Goal: Task Accomplishment & Management: Complete application form

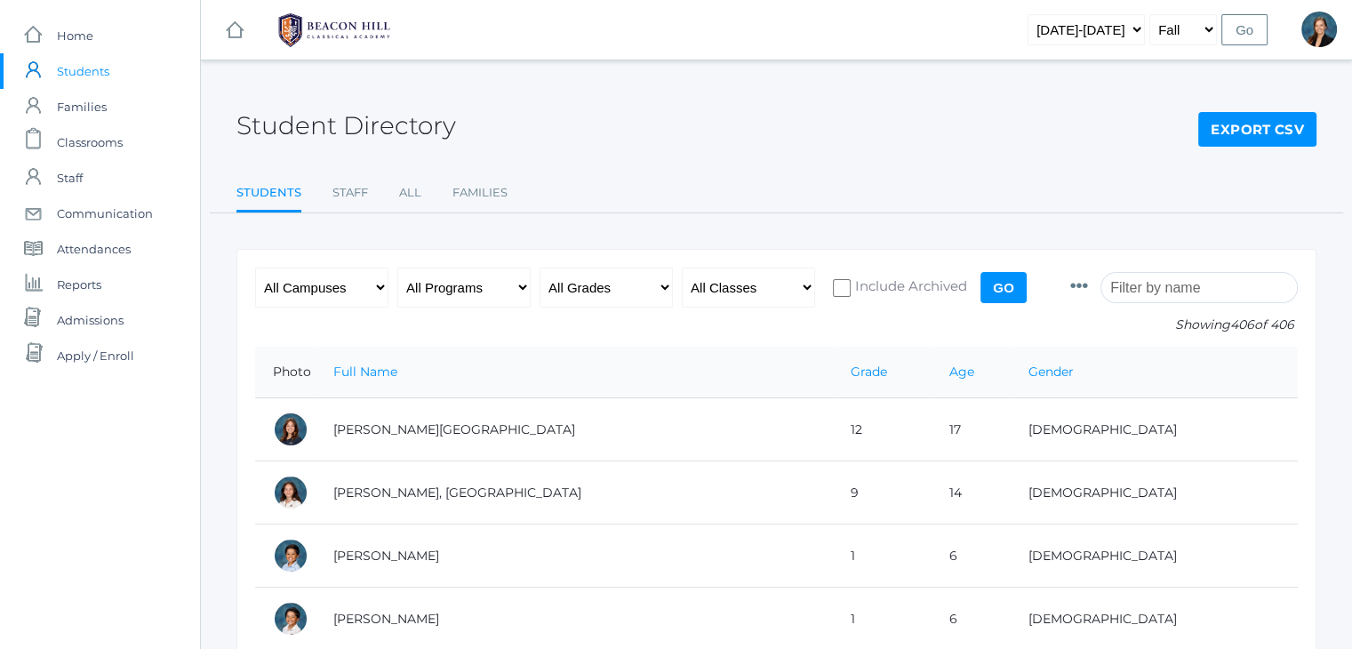
click at [1146, 285] on input "search" at bounding box center [1198, 287] width 197 height 31
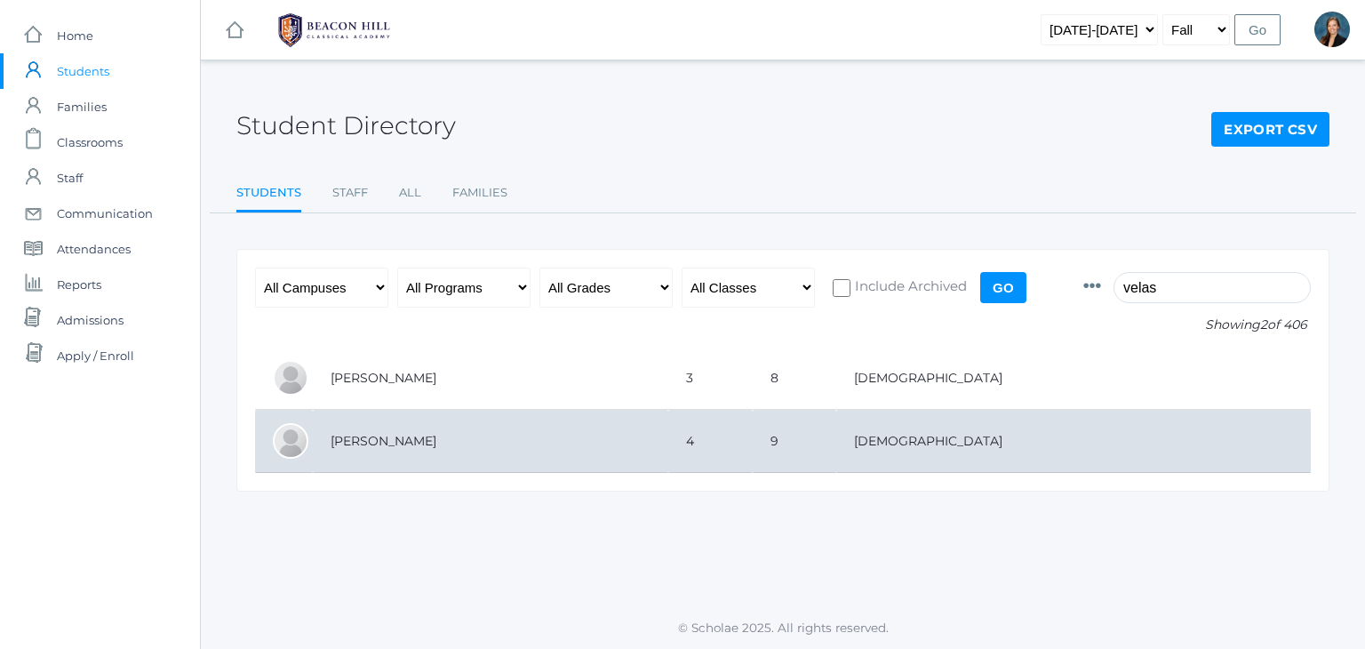
type input "velas"
click at [459, 438] on td "Velasquez, Eleanor" at bounding box center [490, 441] width 355 height 63
click at [416, 438] on td "Velasquez, Eleanor" at bounding box center [490, 441] width 355 height 63
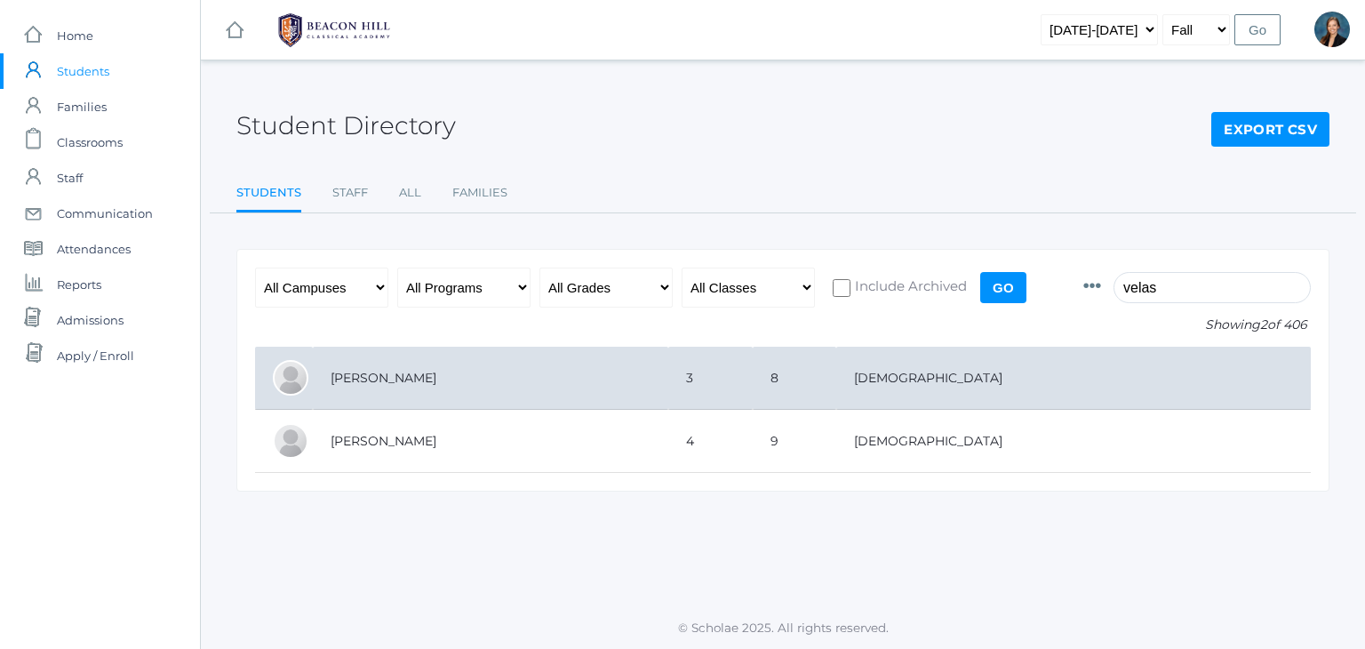
click at [395, 383] on td "Velasquez, Addie" at bounding box center [490, 378] width 355 height 63
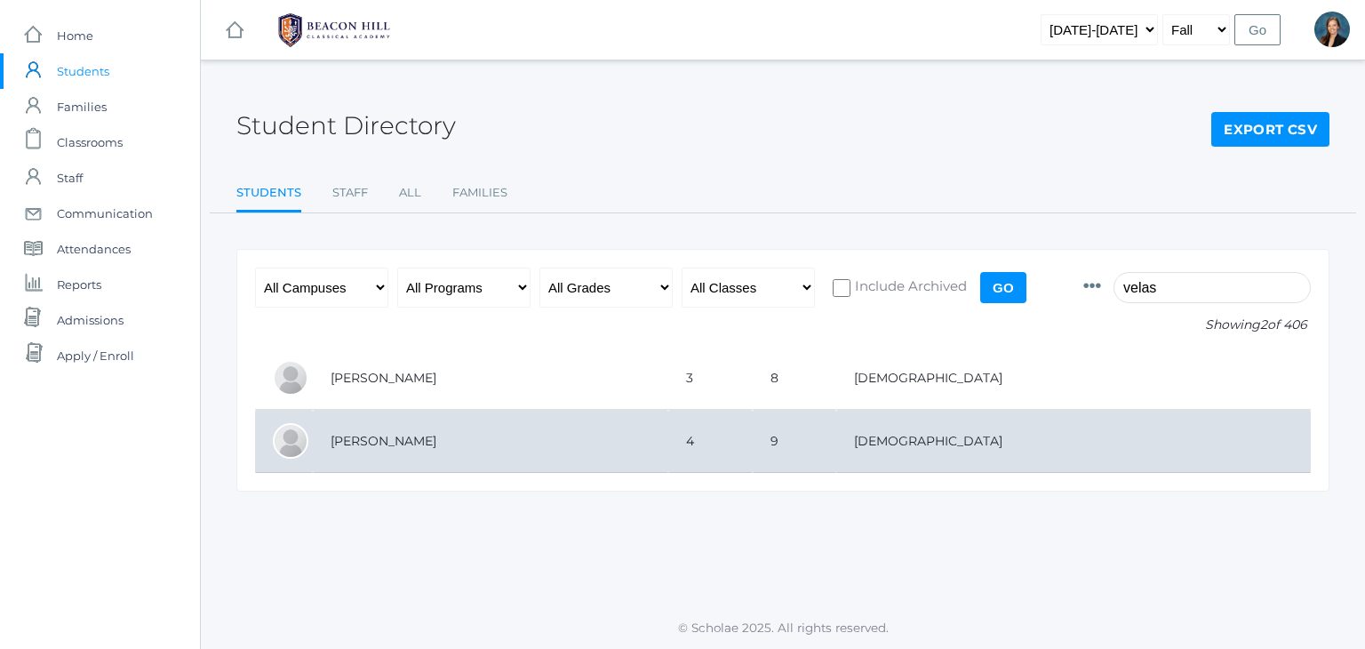
click at [419, 431] on td "Velasquez, Eleanor" at bounding box center [490, 441] width 355 height 63
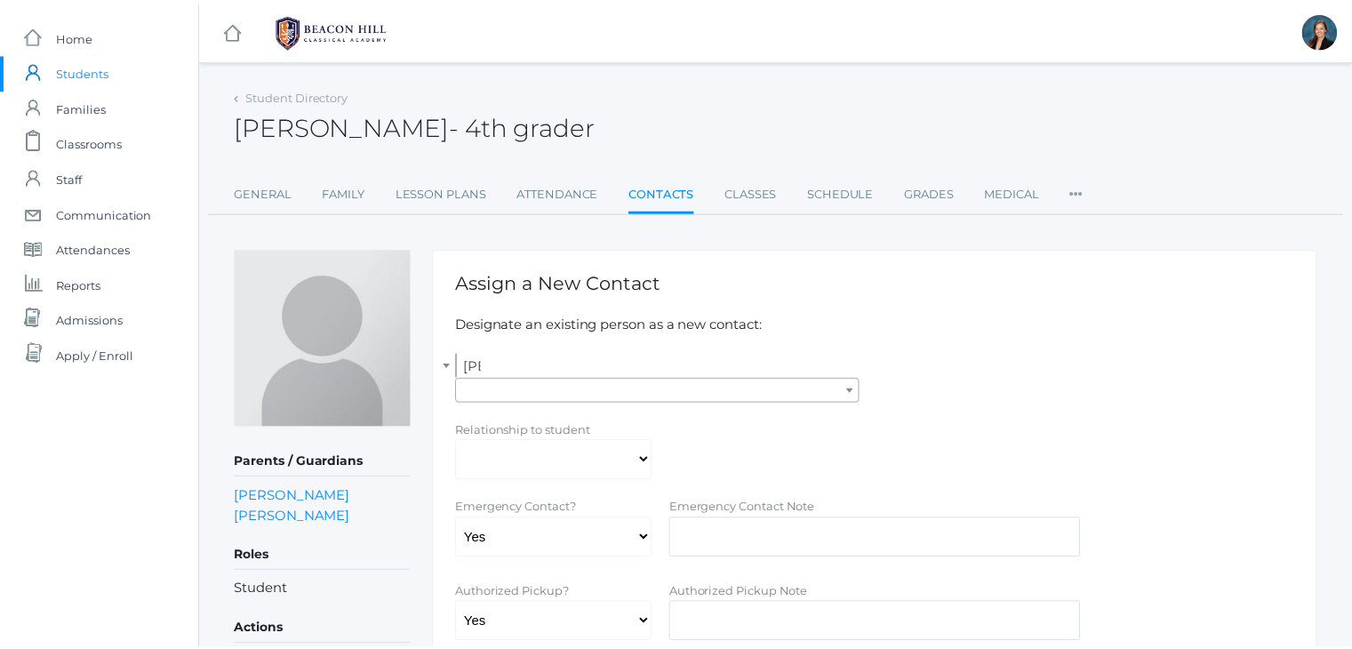
scroll to position [658, 0]
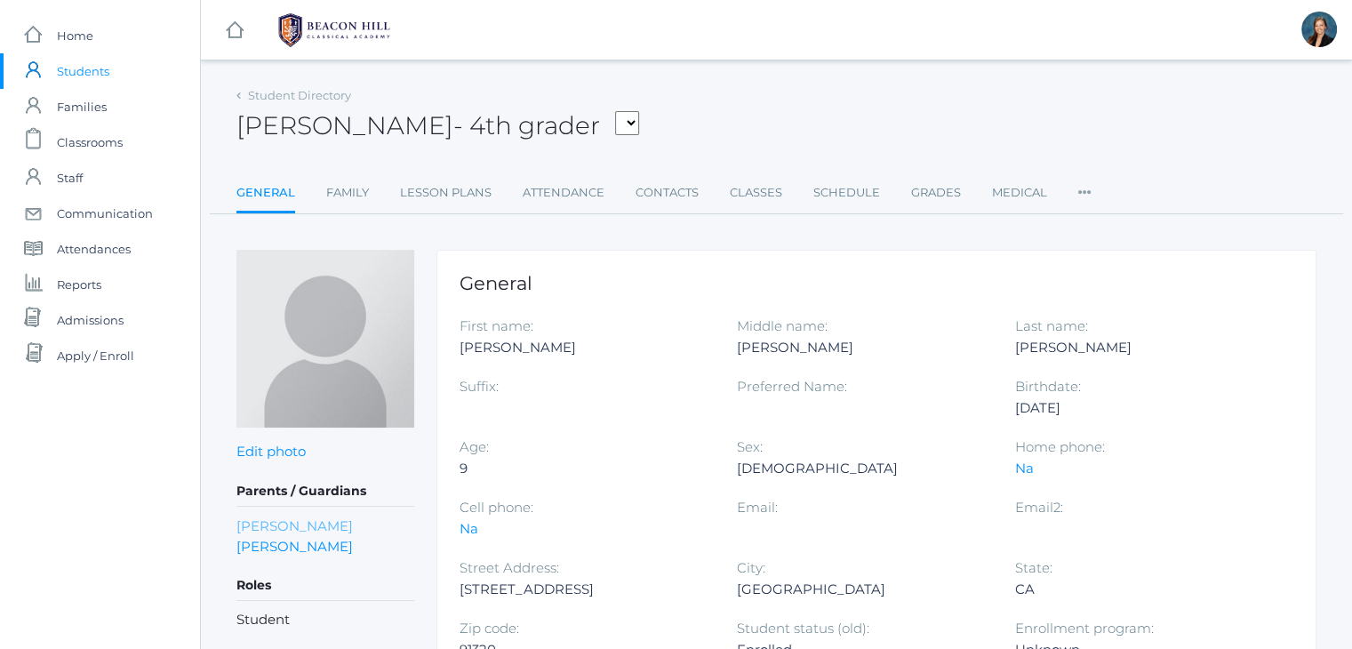
click at [306, 519] on link "[PERSON_NAME]" at bounding box center [294, 525] width 116 height 20
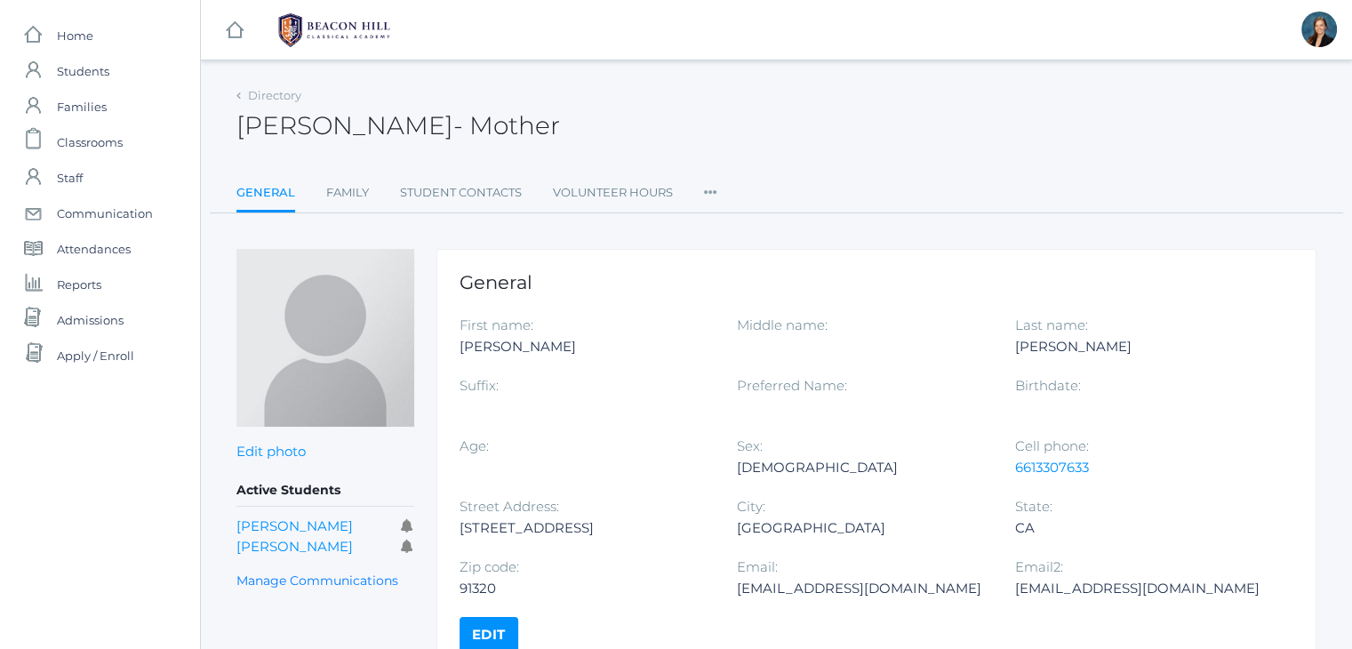
click at [706, 186] on icon at bounding box center [710, 187] width 13 height 24
click at [734, 267] on link "User Access" at bounding box center [775, 265] width 107 height 36
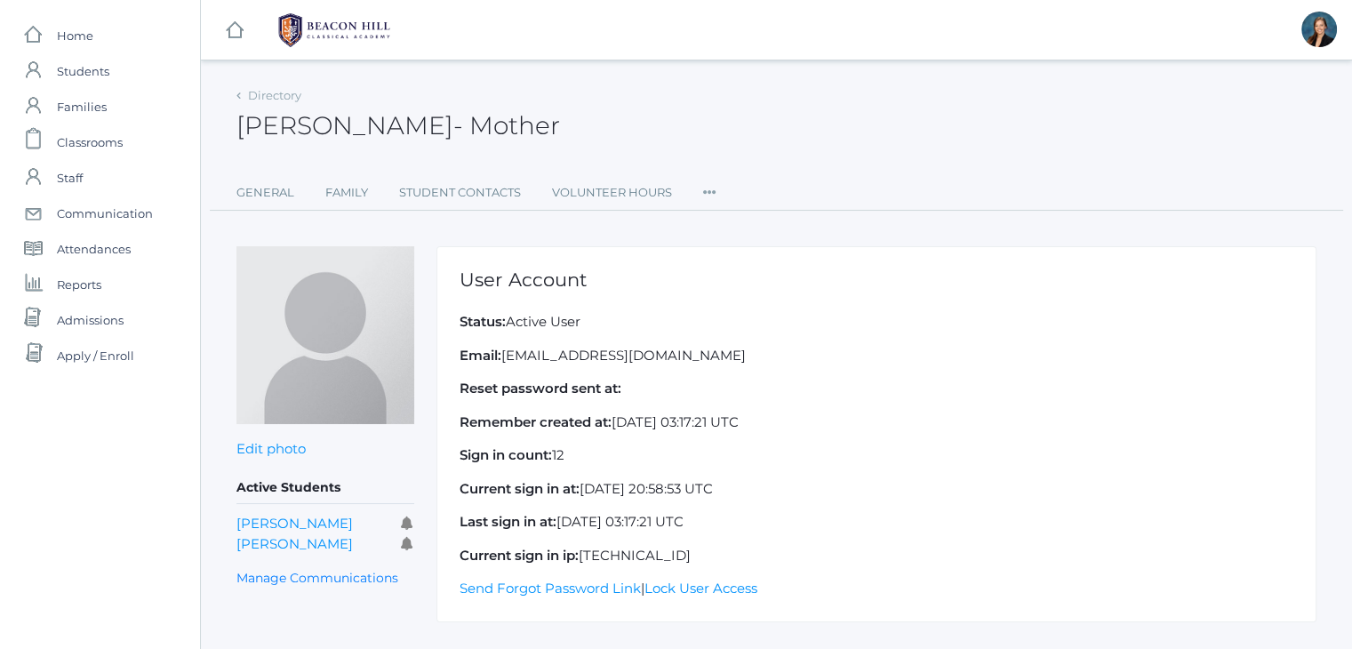
click at [707, 182] on icon at bounding box center [709, 187] width 13 height 24
click at [732, 300] on link "Permissions" at bounding box center [774, 302] width 107 height 36
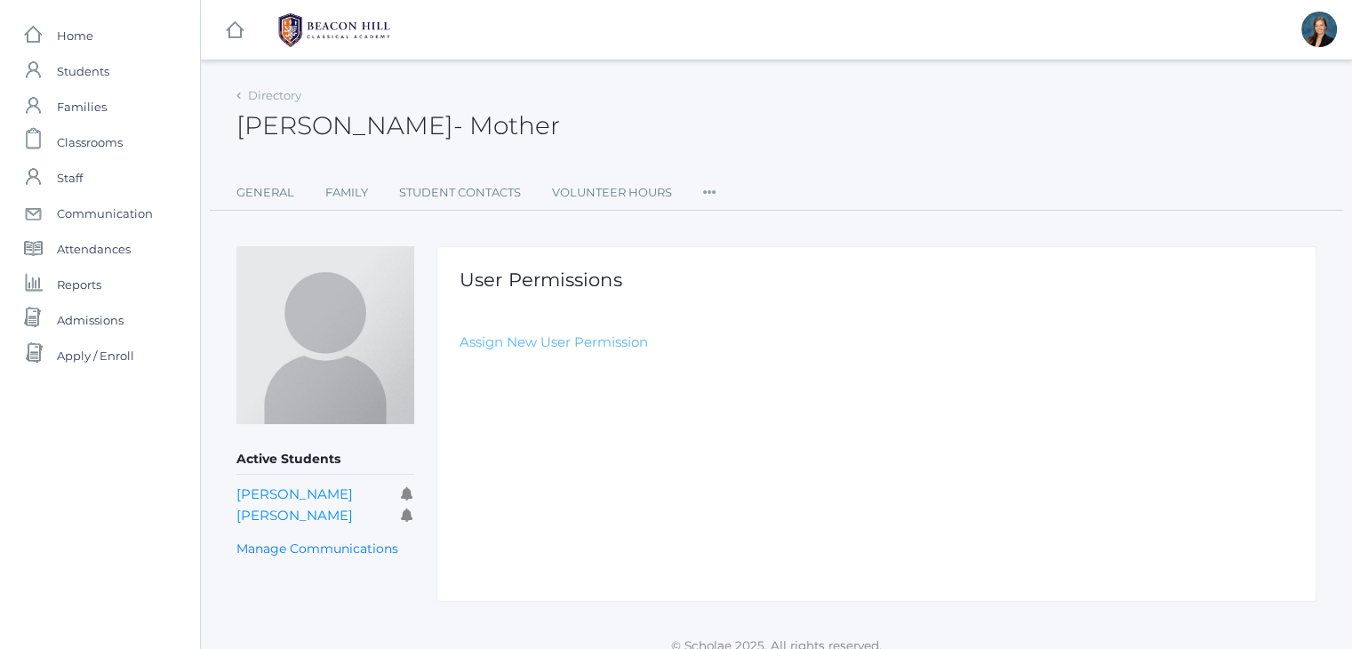
click at [555, 338] on link "Assign New User Permission" at bounding box center [553, 341] width 188 height 17
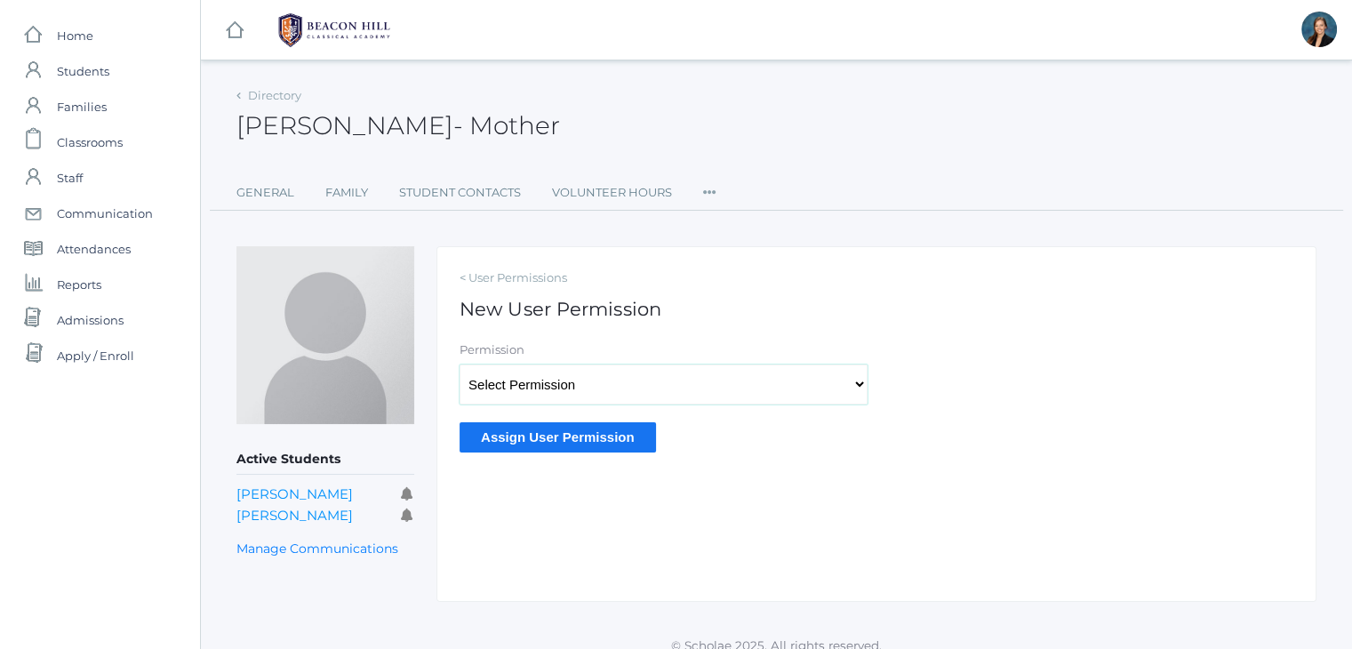
click at [537, 392] on select "Select Permission Accounting Admin Transcript Admin Admissions Admin Staff Admi…" at bounding box center [663, 384] width 408 height 40
select select "9"
click at [459, 364] on select "Select Permission Accounting Admin Transcript Admin Admissions Admin Staff Admi…" at bounding box center [663, 384] width 408 height 40
click at [563, 443] on input "Assign User Permission" at bounding box center [557, 436] width 196 height 29
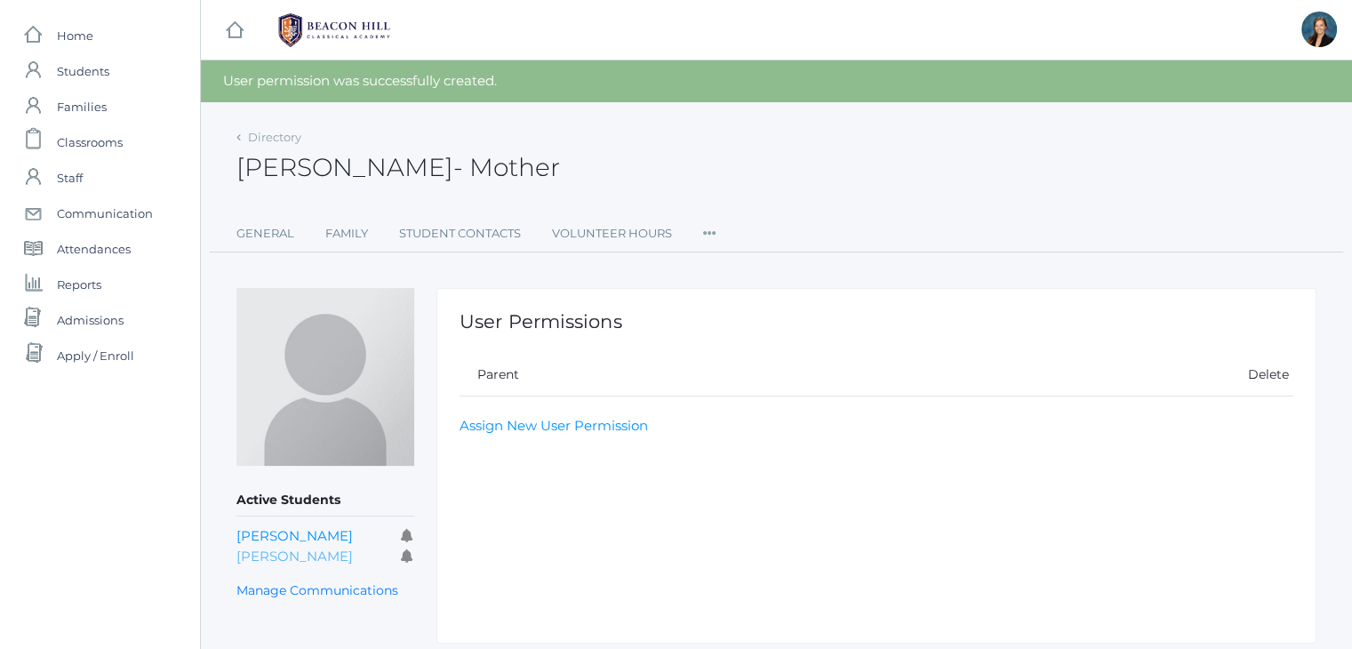
click at [283, 552] on link "[PERSON_NAME]" at bounding box center [294, 555] width 116 height 17
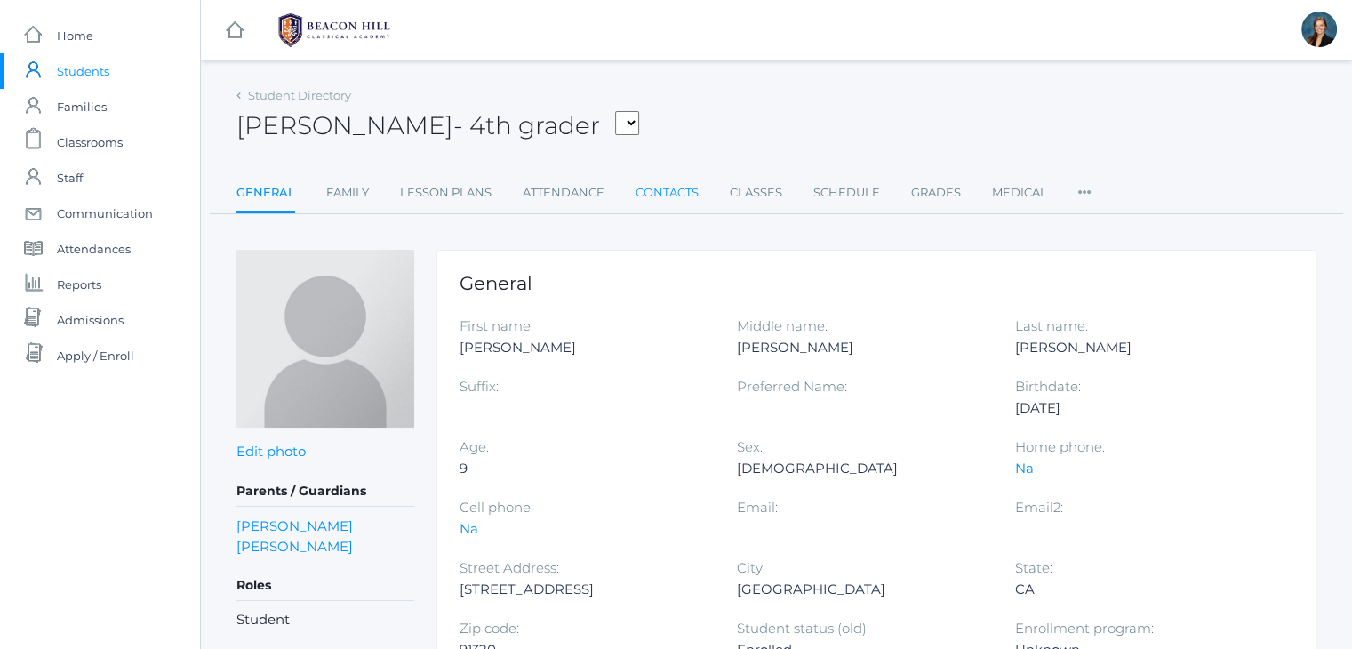
click at [645, 190] on link "Contacts" at bounding box center [666, 193] width 63 height 36
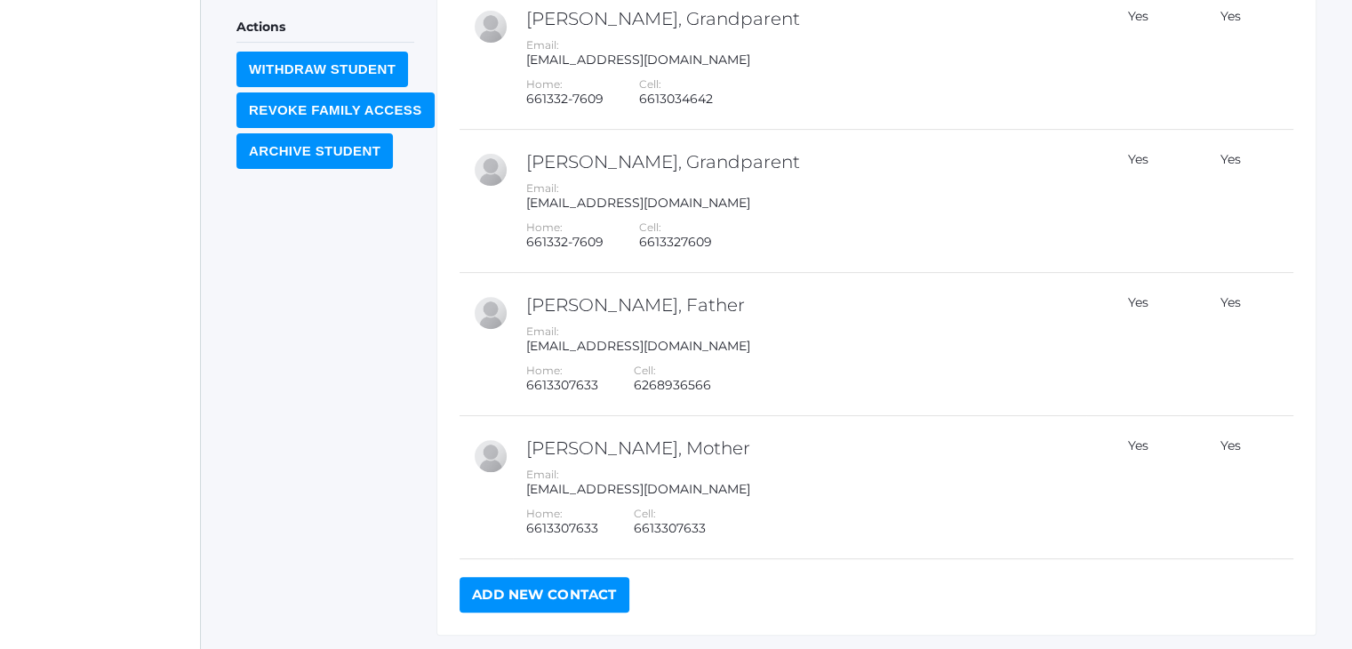
scroll to position [604, 0]
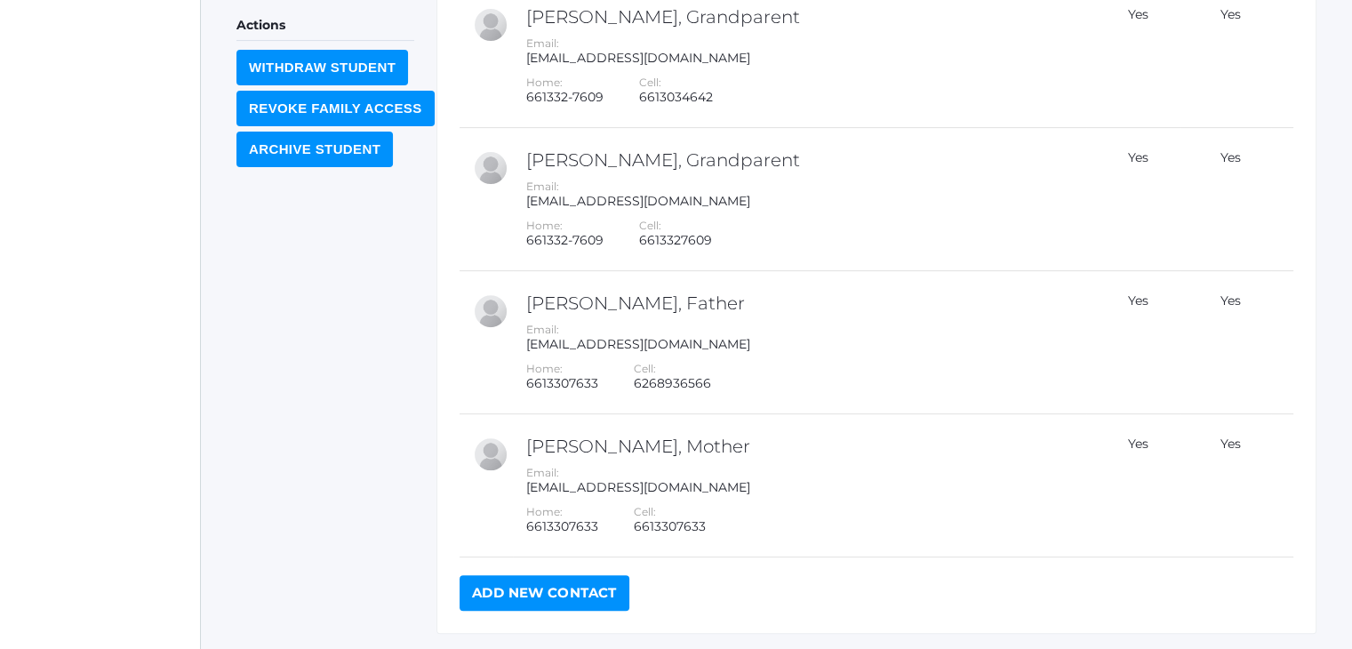
click at [548, 598] on link "Add New Contact" at bounding box center [544, 593] width 170 height 36
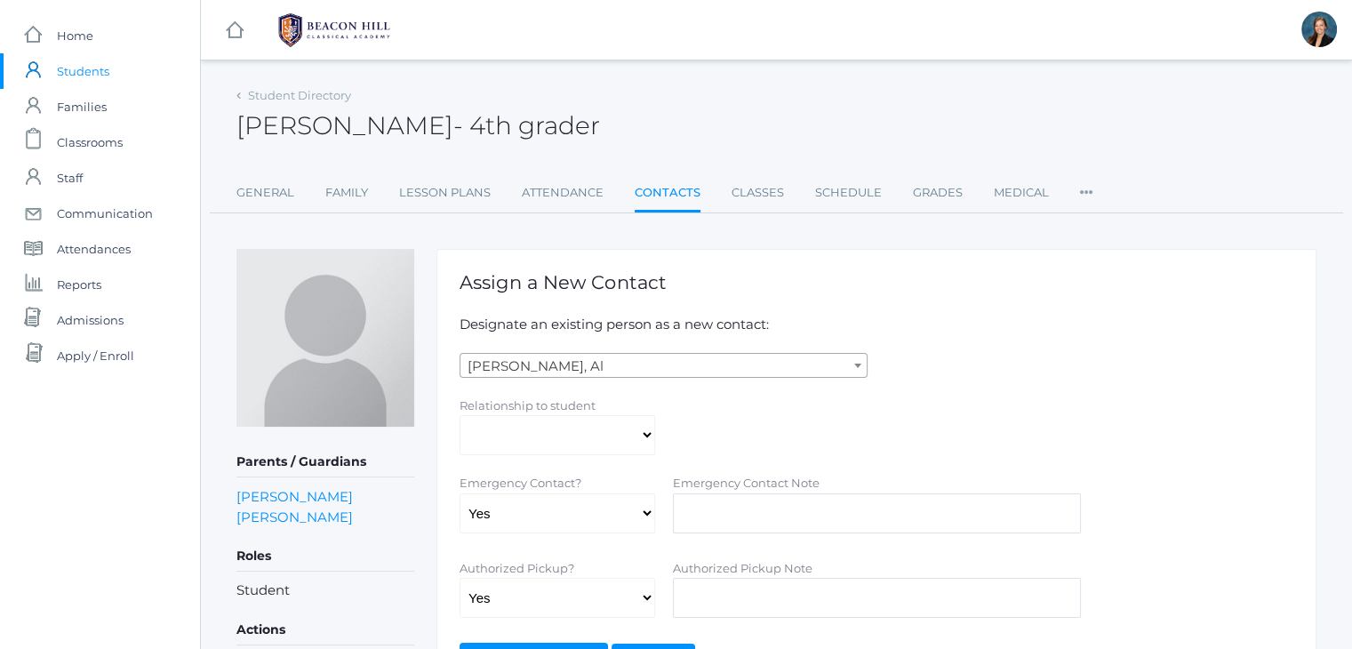
click at [570, 367] on span "Abdulla, Al" at bounding box center [663, 366] width 406 height 25
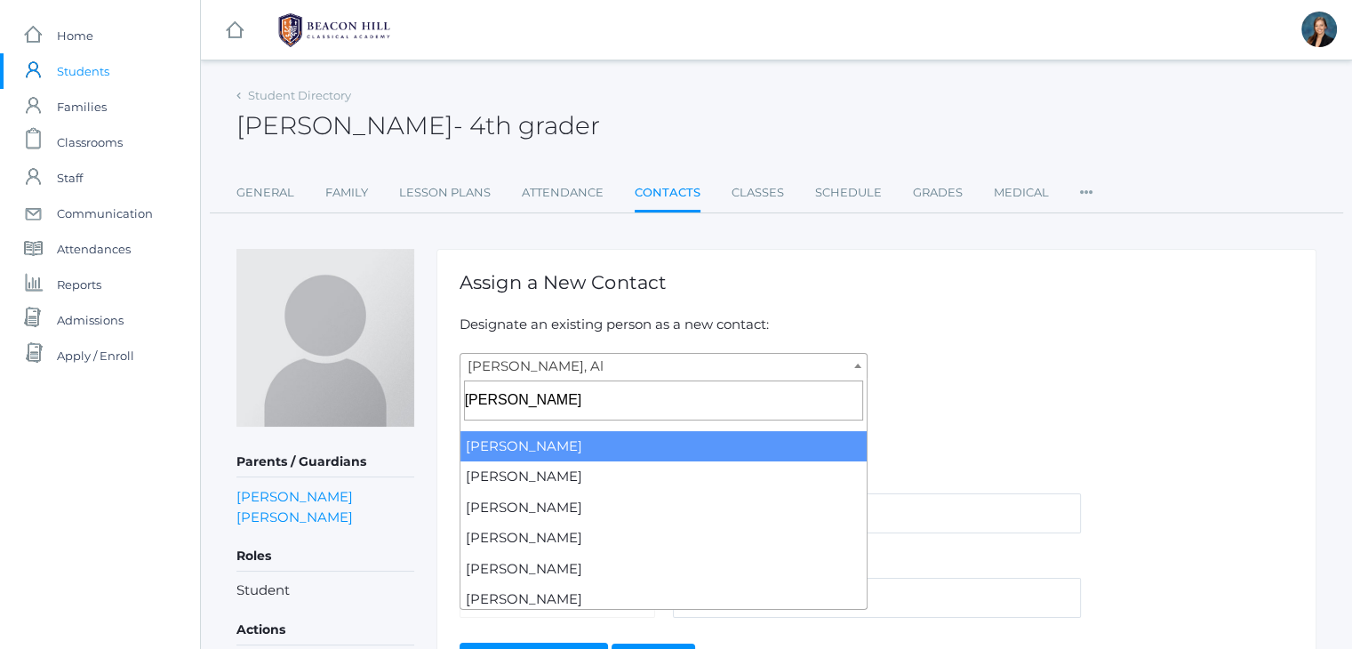
type input "sarah"
click at [1023, 242] on div "Student Directory Eleanor Velasquez - 4th grader Eleanor Velasquez 4th grader G…" at bounding box center [776, 427] width 1080 height 689
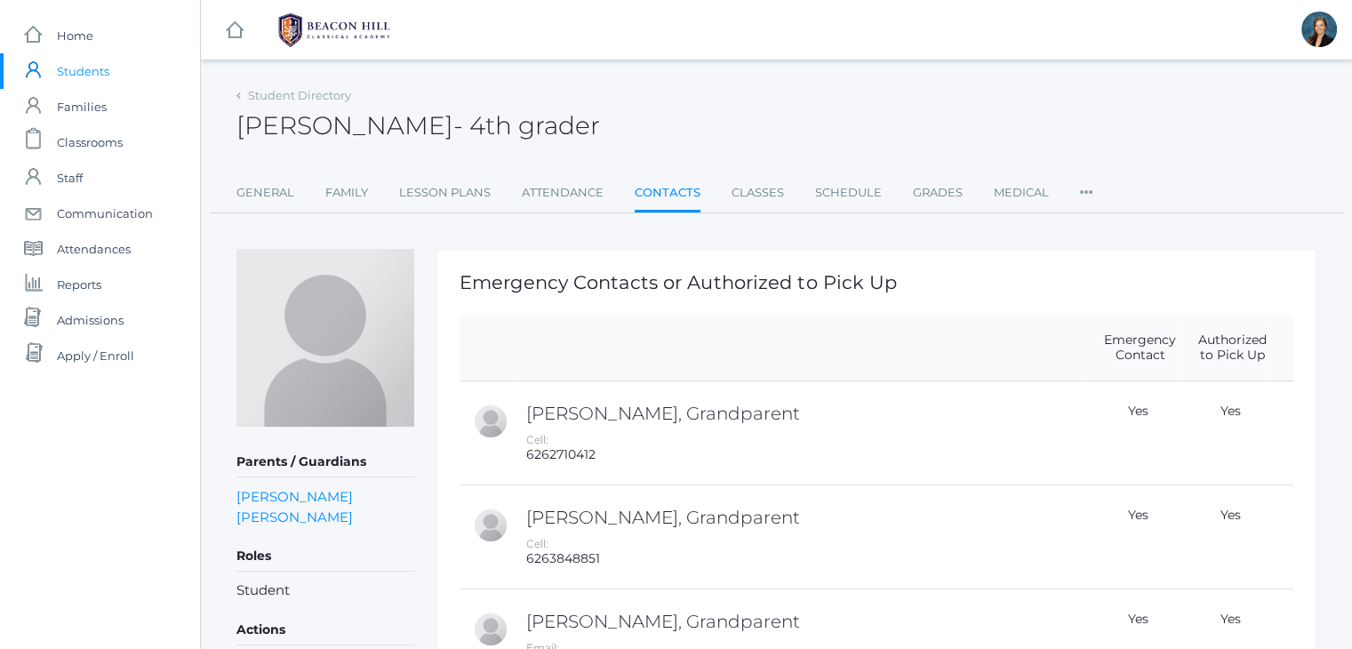
scroll to position [604, 0]
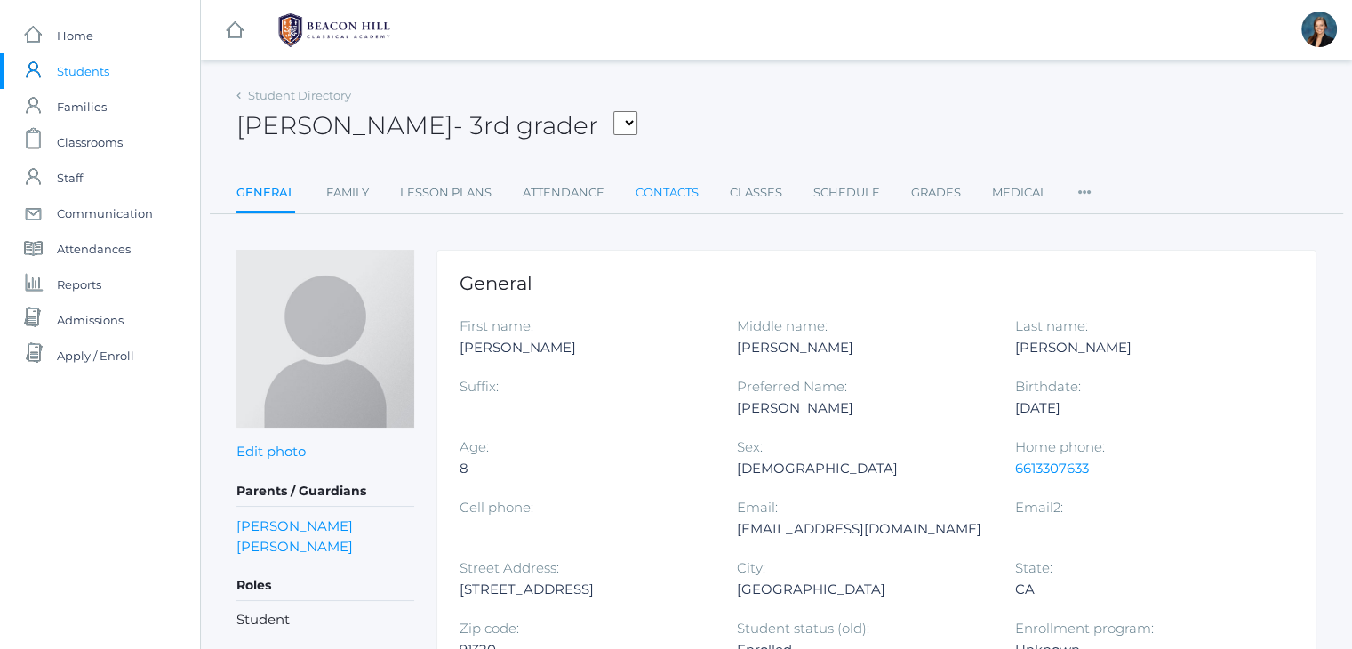
click at [673, 189] on link "Contacts" at bounding box center [666, 193] width 63 height 36
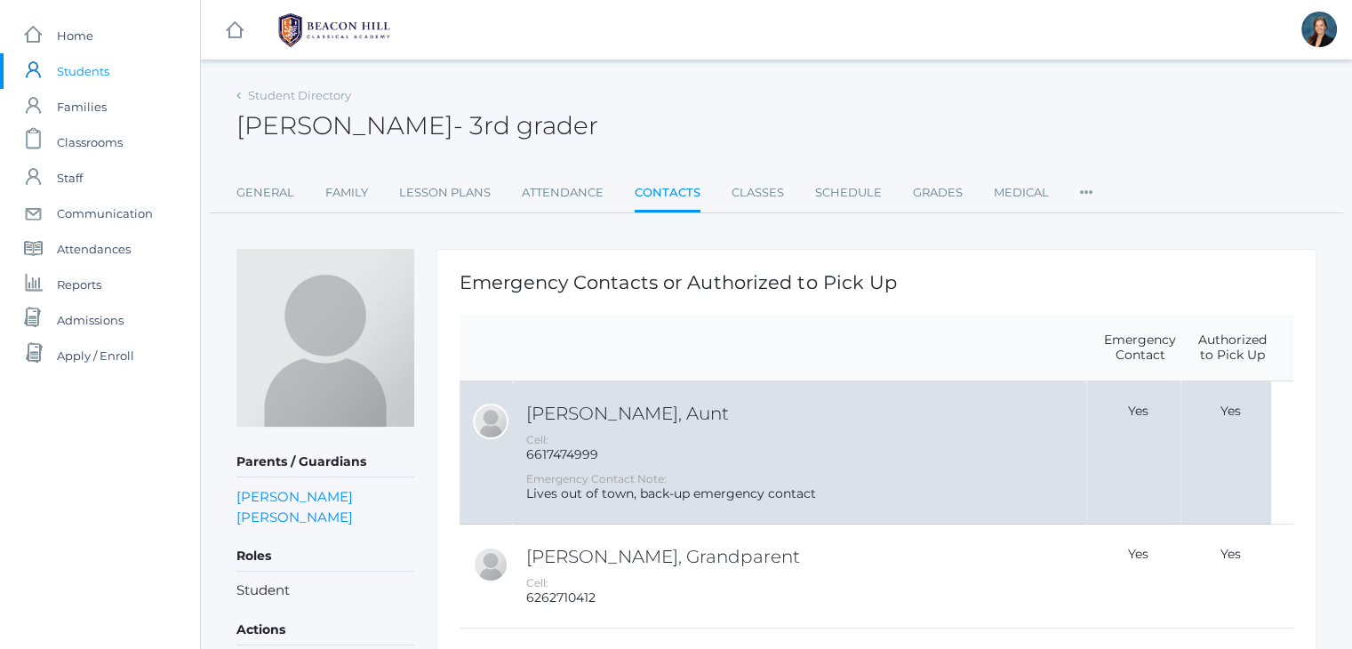
click at [627, 459] on div "Cell: [PHONE_NUMBER]" at bounding box center [803, 447] width 555 height 30
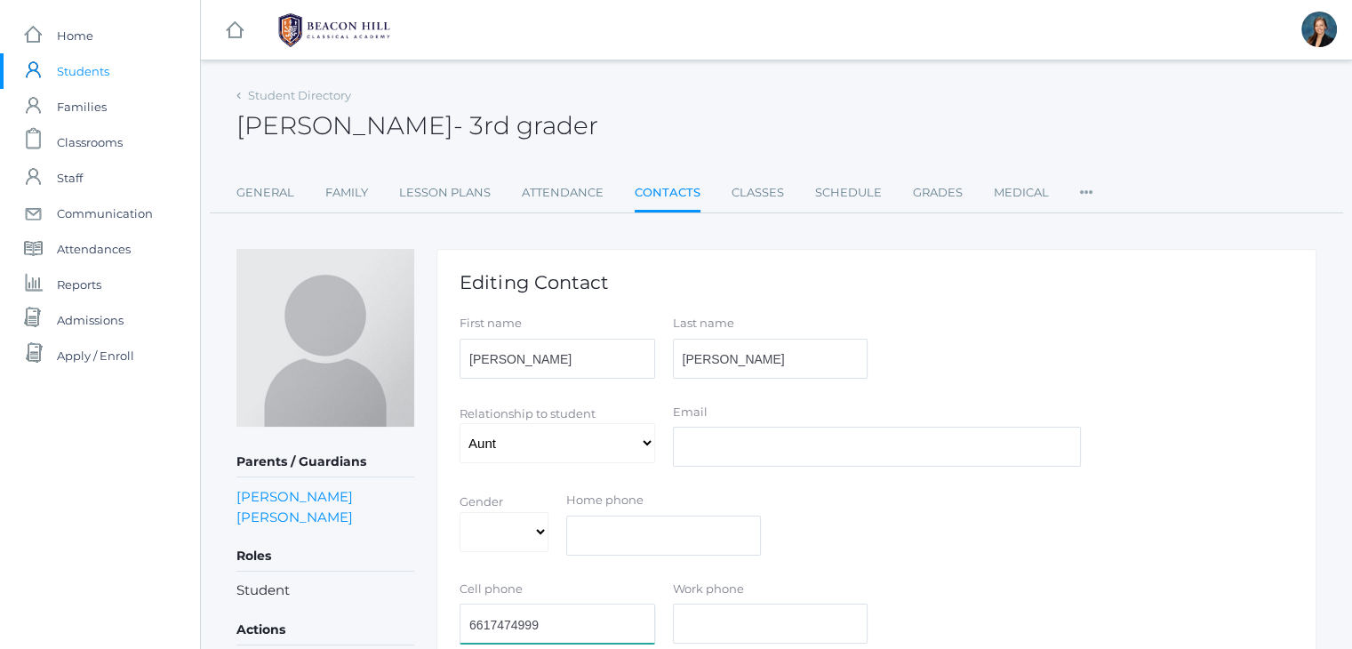
click at [527, 623] on input "6617474999" at bounding box center [557, 623] width 196 height 40
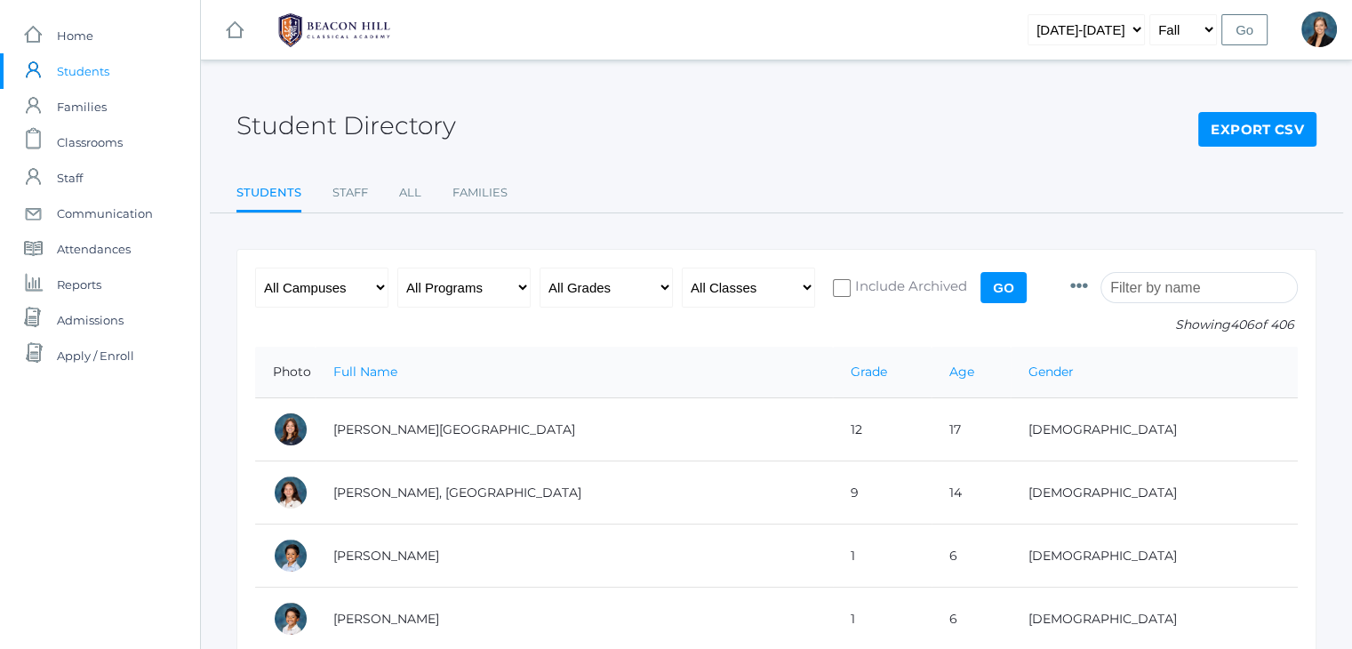
click at [1152, 291] on input "search" at bounding box center [1198, 287] width 197 height 31
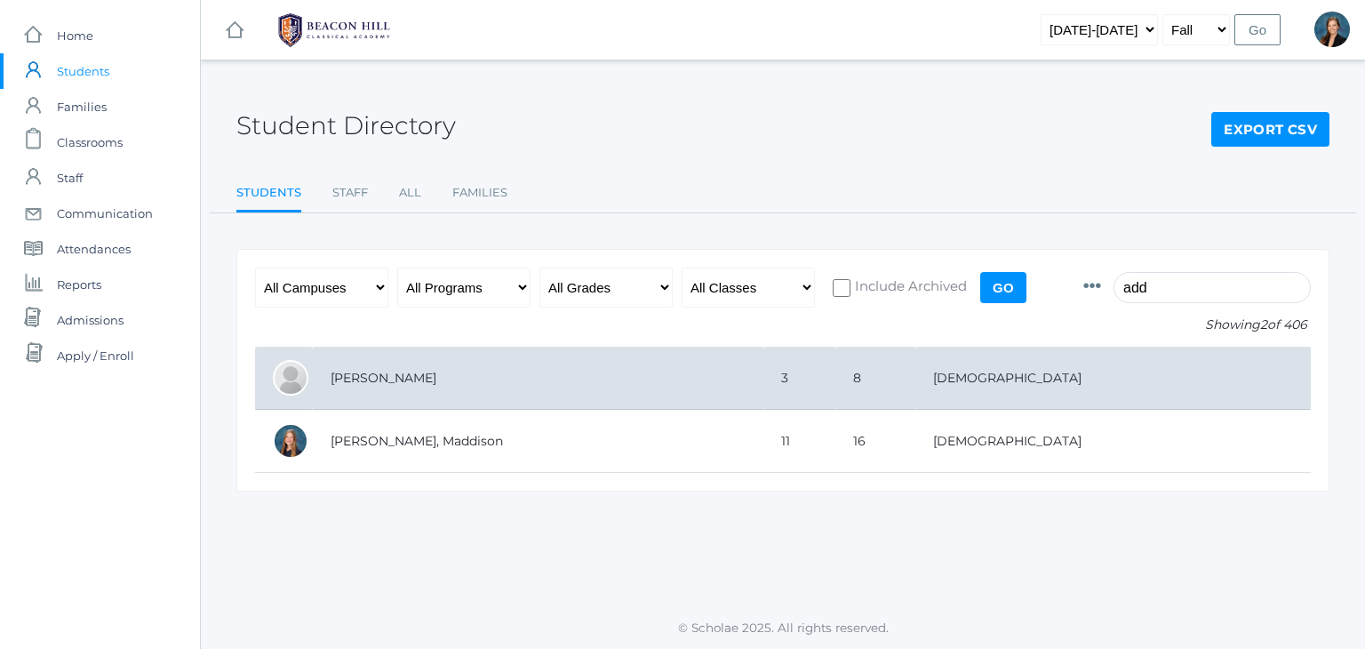
click at [438, 370] on td "Velasquez, Addie" at bounding box center [538, 378] width 451 height 63
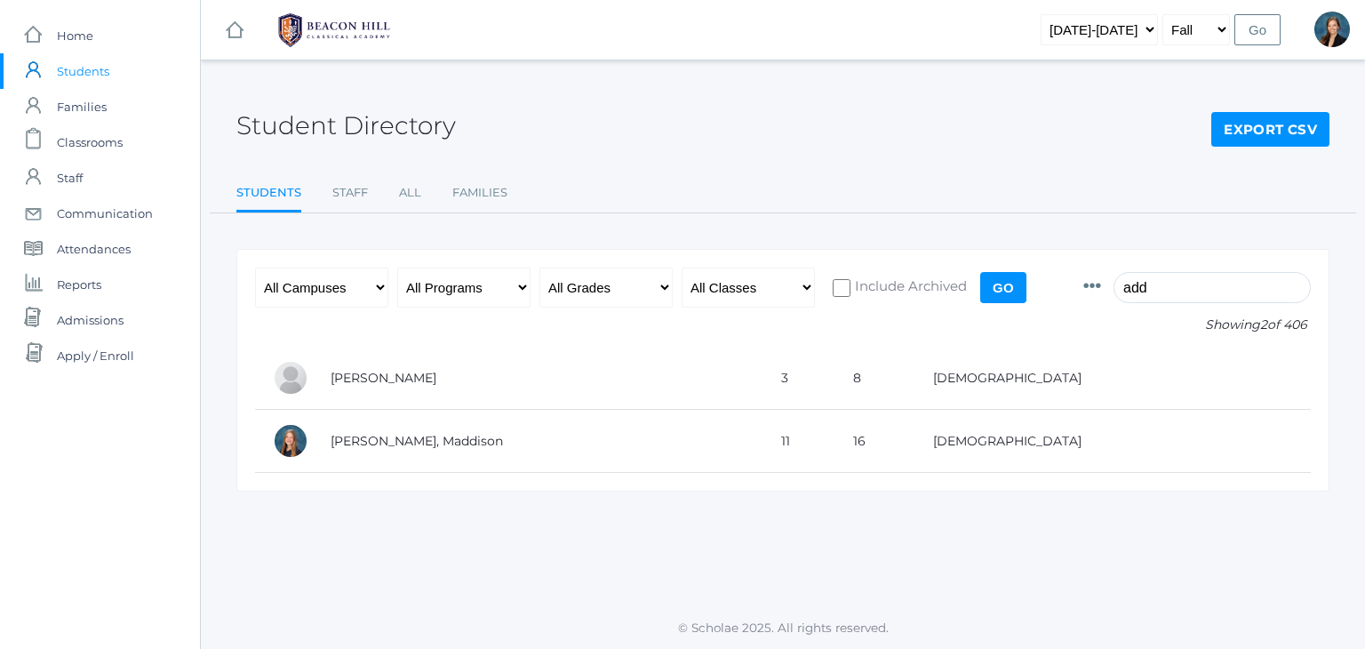
click at [1195, 278] on input "add" at bounding box center [1211, 287] width 197 height 31
type input "a"
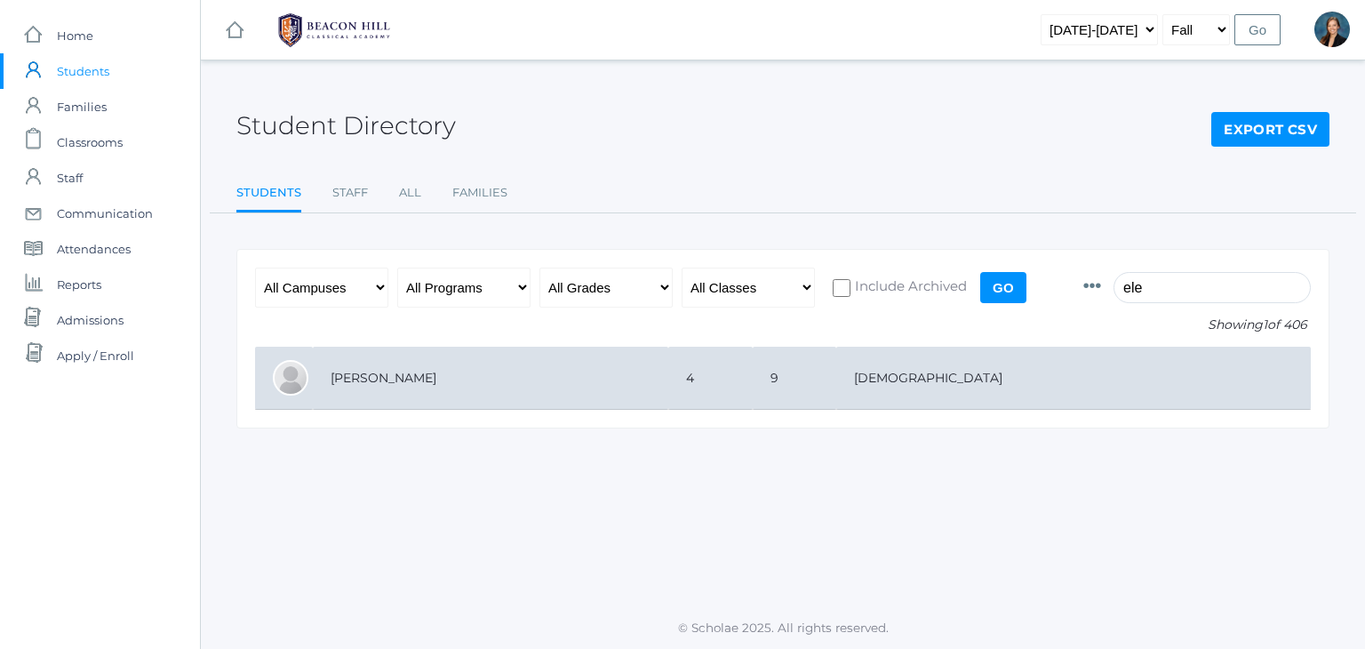
type input "ele"
click at [420, 371] on td "[PERSON_NAME]" at bounding box center [490, 378] width 355 height 63
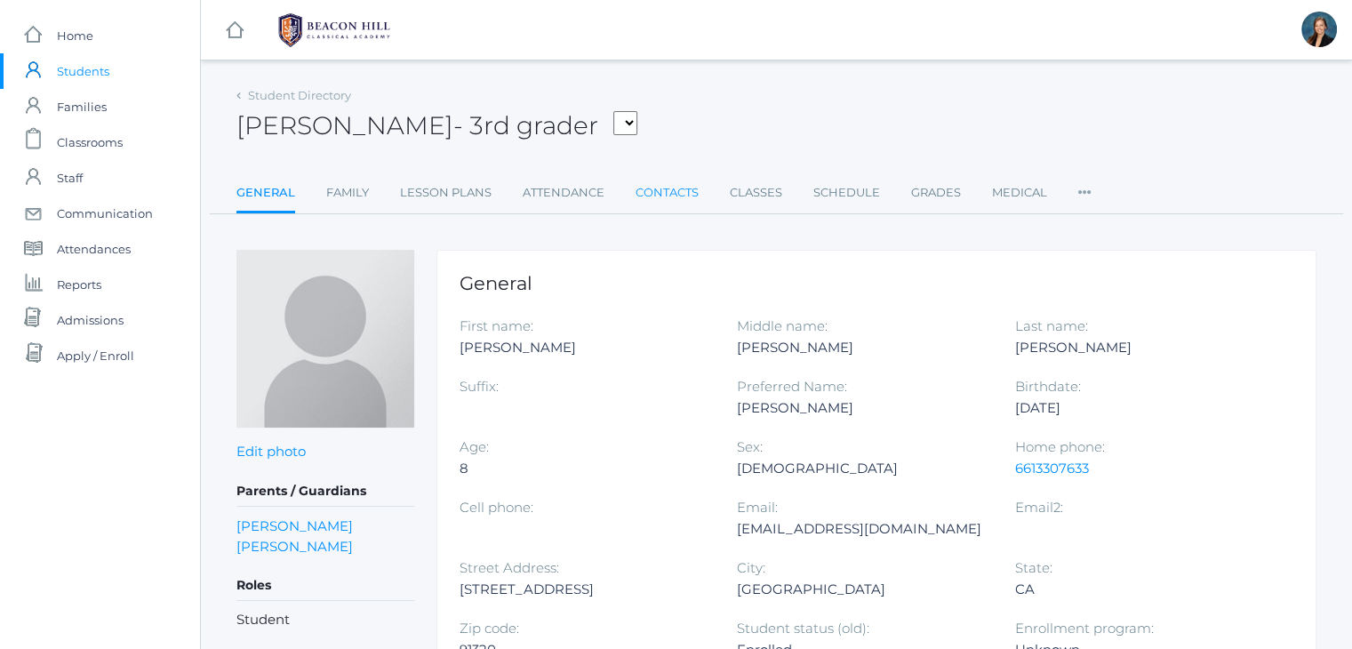
click at [664, 191] on link "Contacts" at bounding box center [666, 193] width 63 height 36
click at [662, 194] on link "Contacts" at bounding box center [666, 193] width 63 height 36
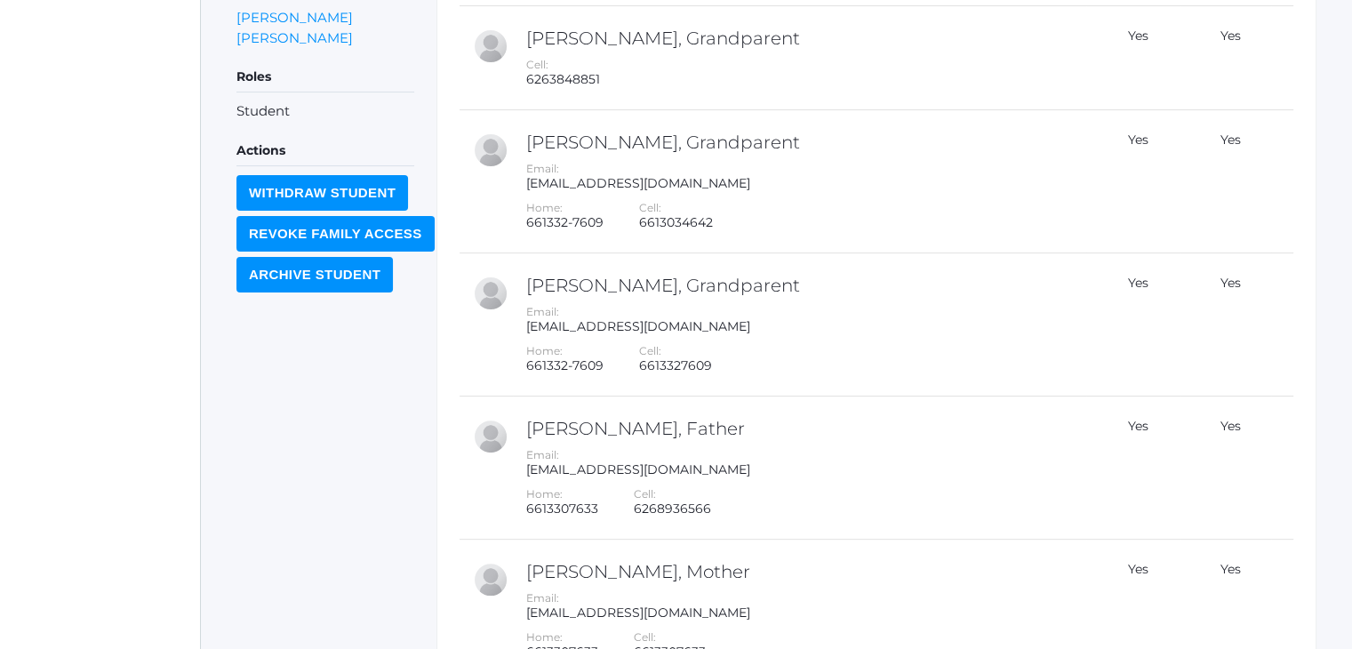
scroll to position [658, 0]
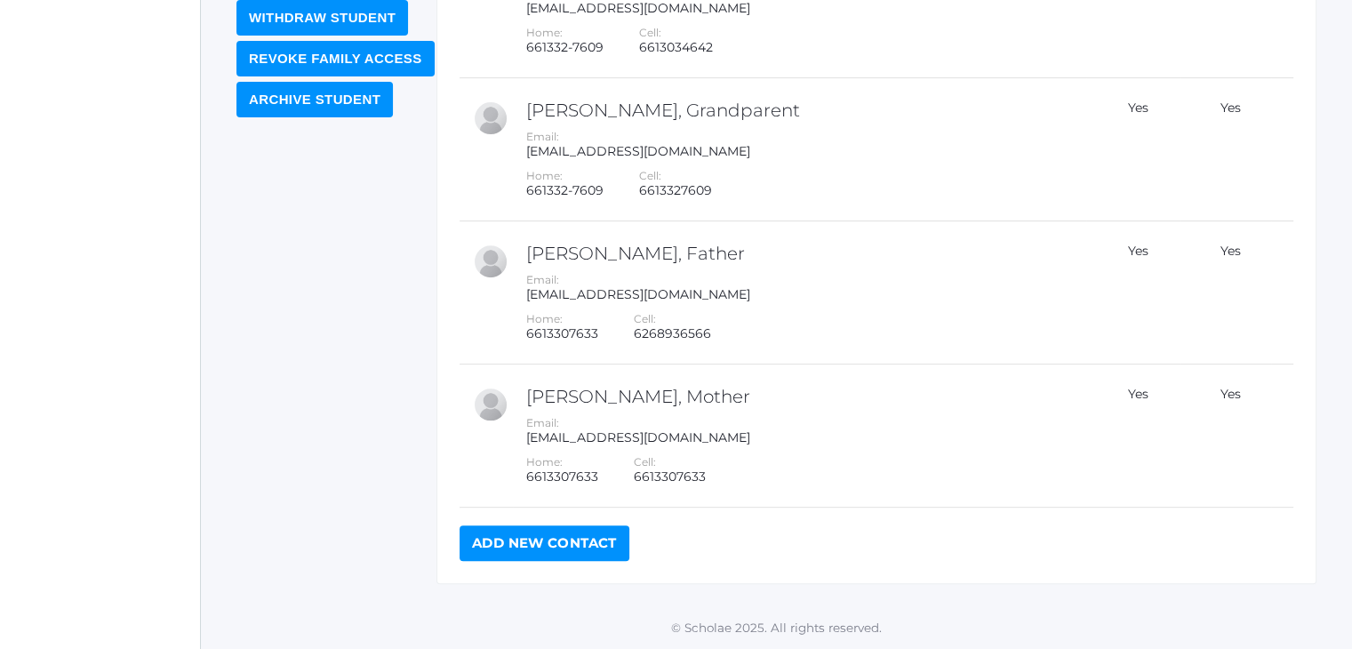
click at [555, 539] on link "Add New Contact" at bounding box center [544, 543] width 170 height 36
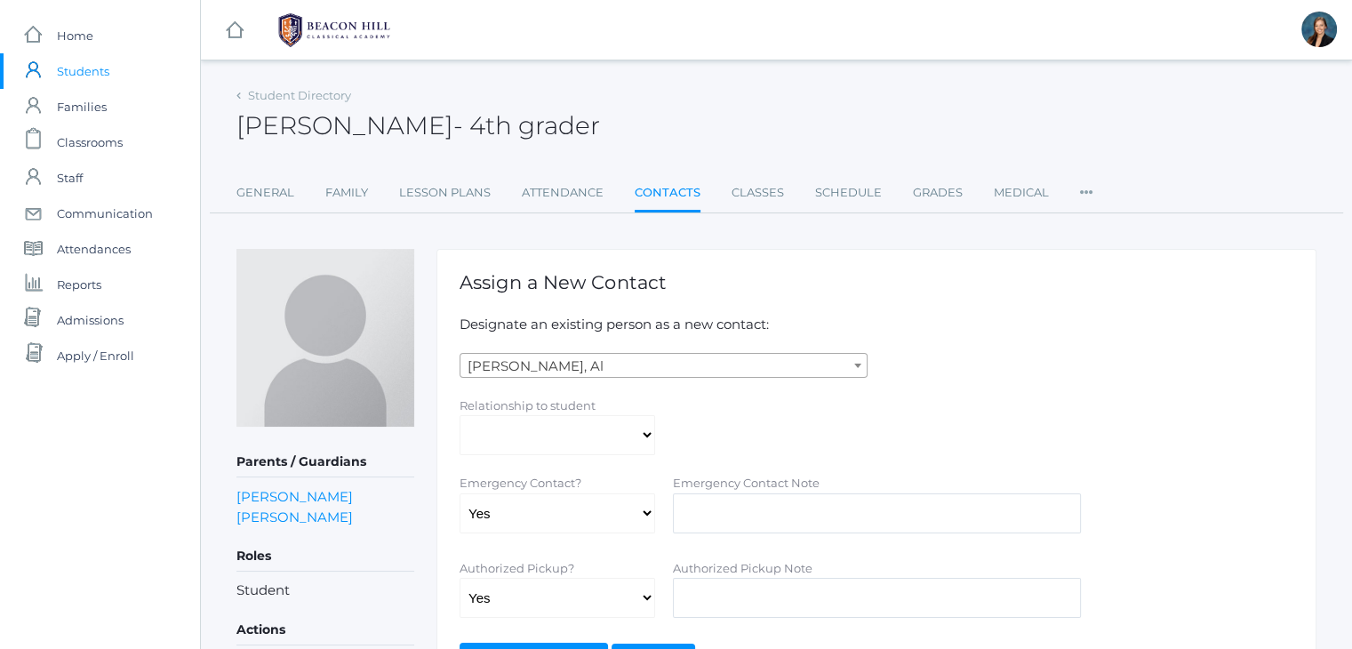
click at [535, 357] on span "Abdulla, Al" at bounding box center [663, 366] width 406 height 25
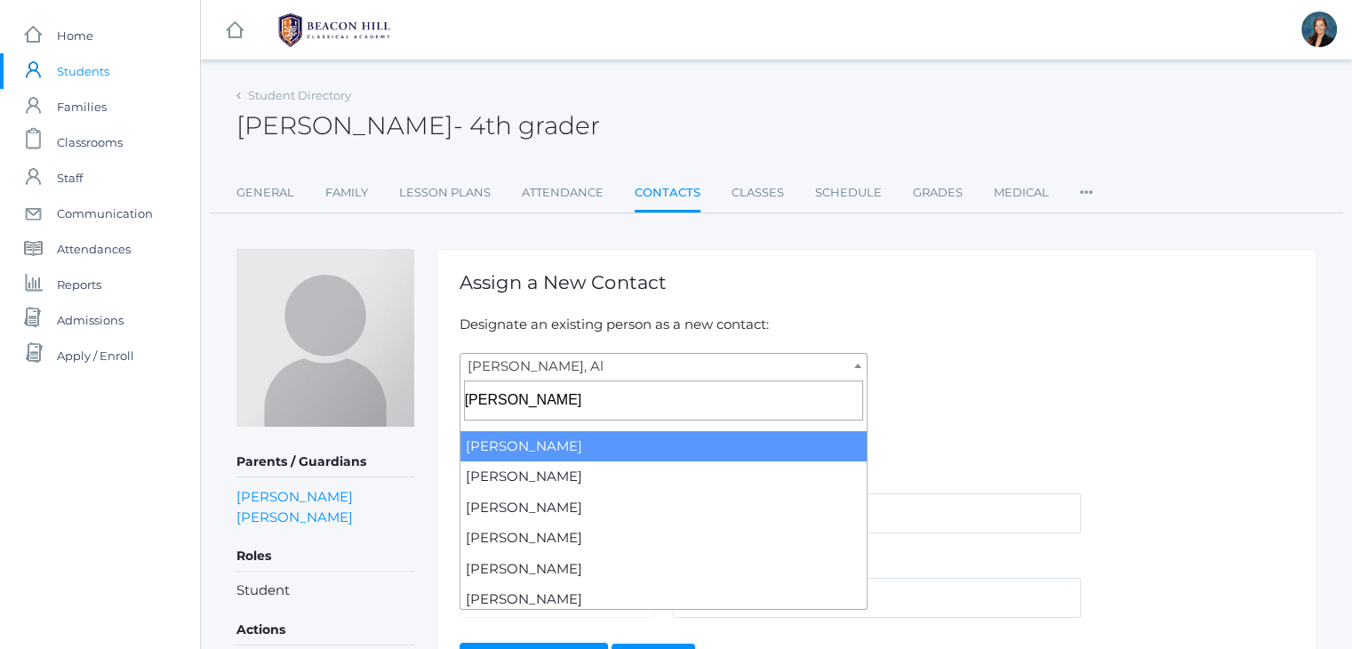
type input "sarah"
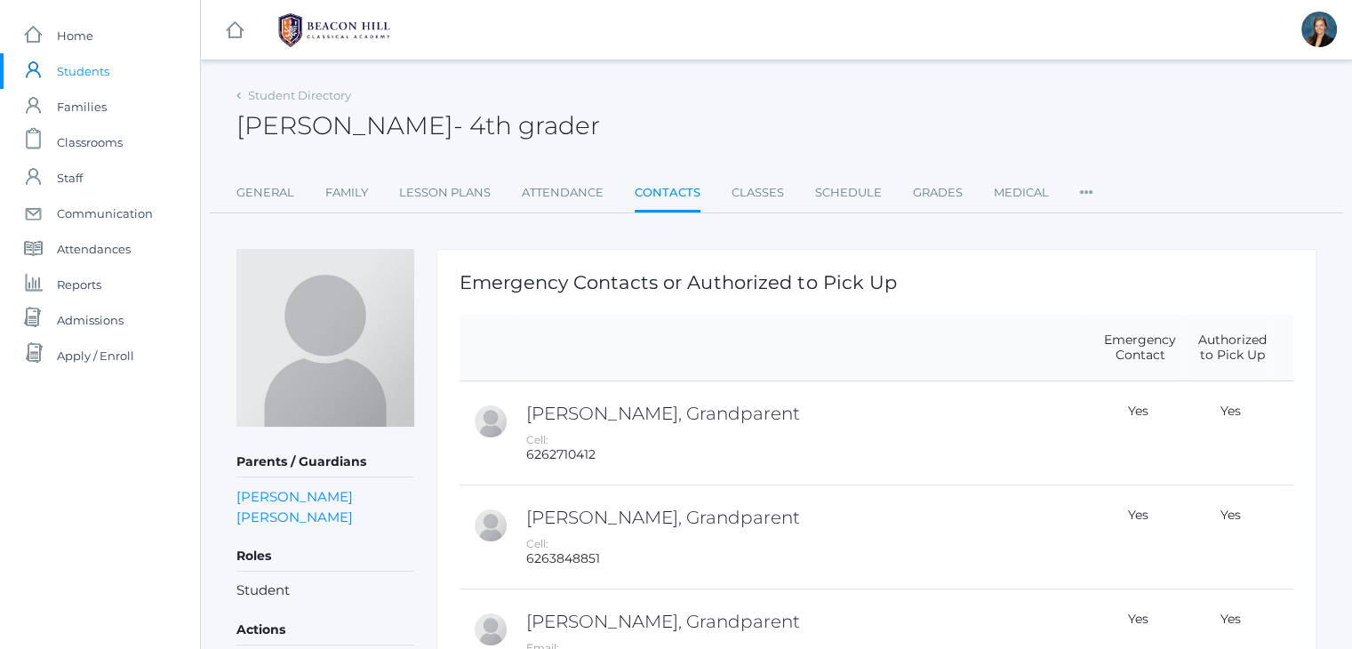
click at [80, 75] on span "Students" at bounding box center [83, 71] width 52 height 36
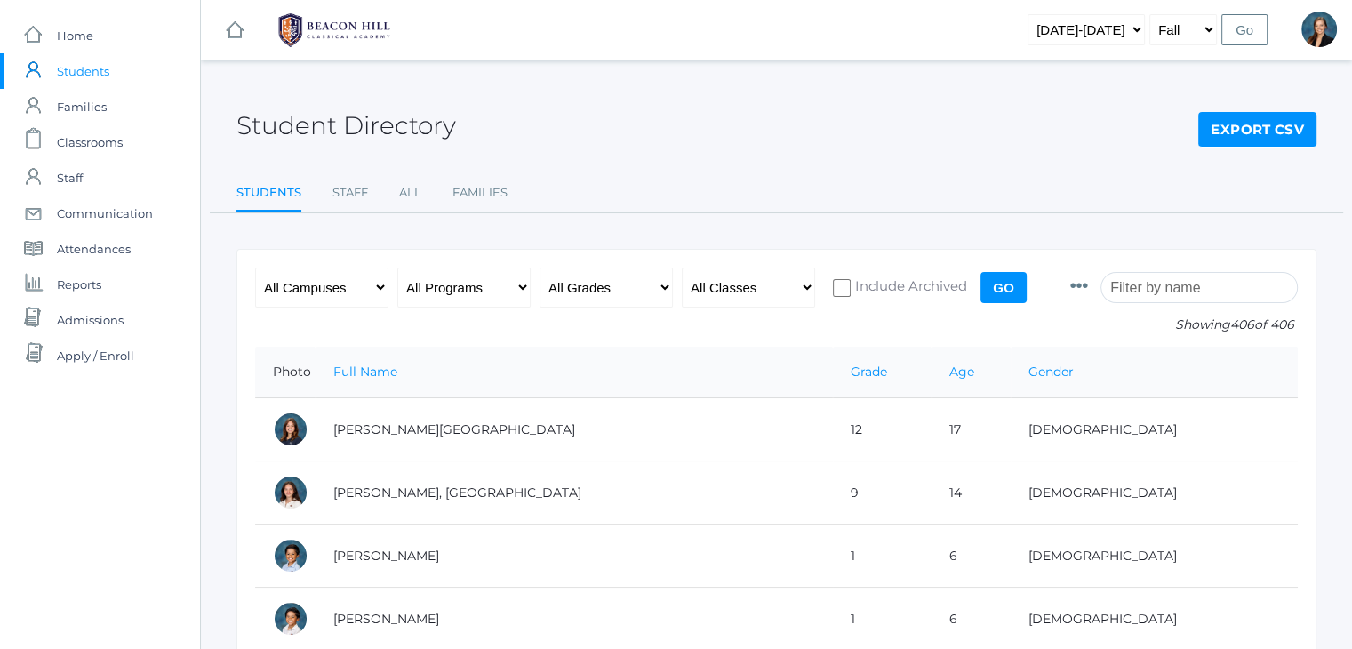
click at [1155, 287] on input "search" at bounding box center [1198, 287] width 197 height 31
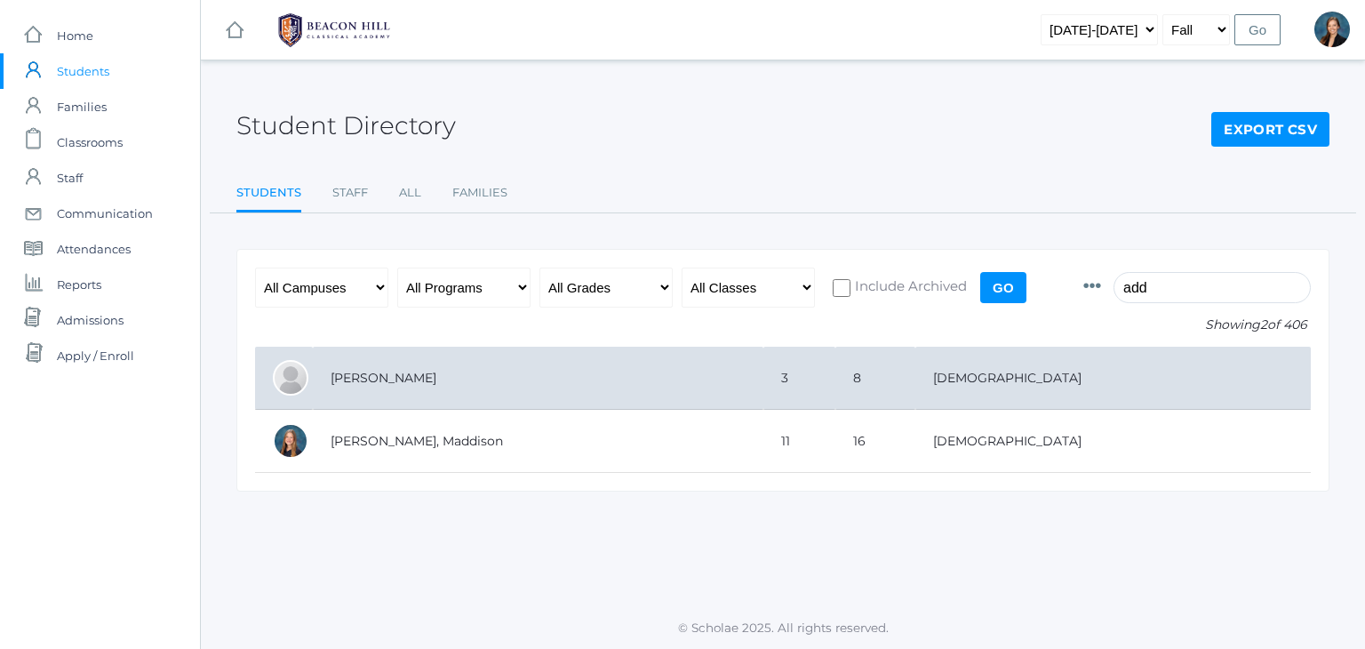
click at [416, 387] on td "Velasquez, Addie" at bounding box center [538, 378] width 451 height 63
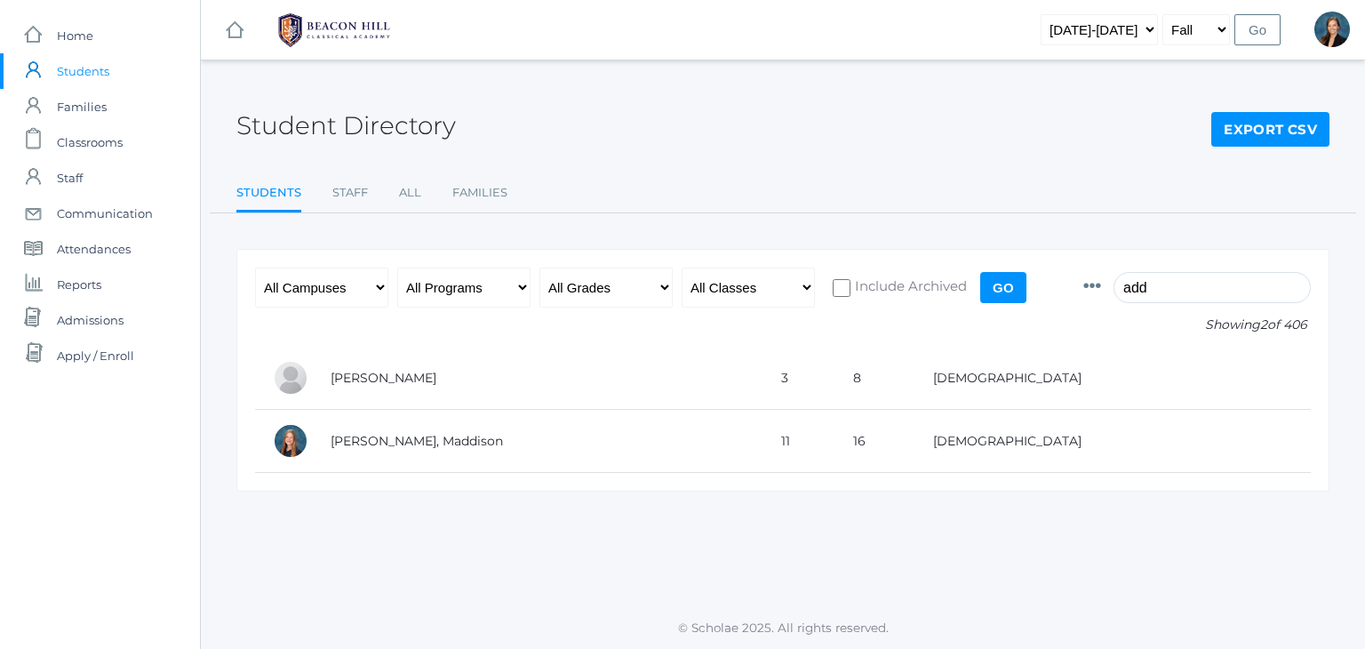
click at [1194, 289] on input "add" at bounding box center [1211, 287] width 197 height 31
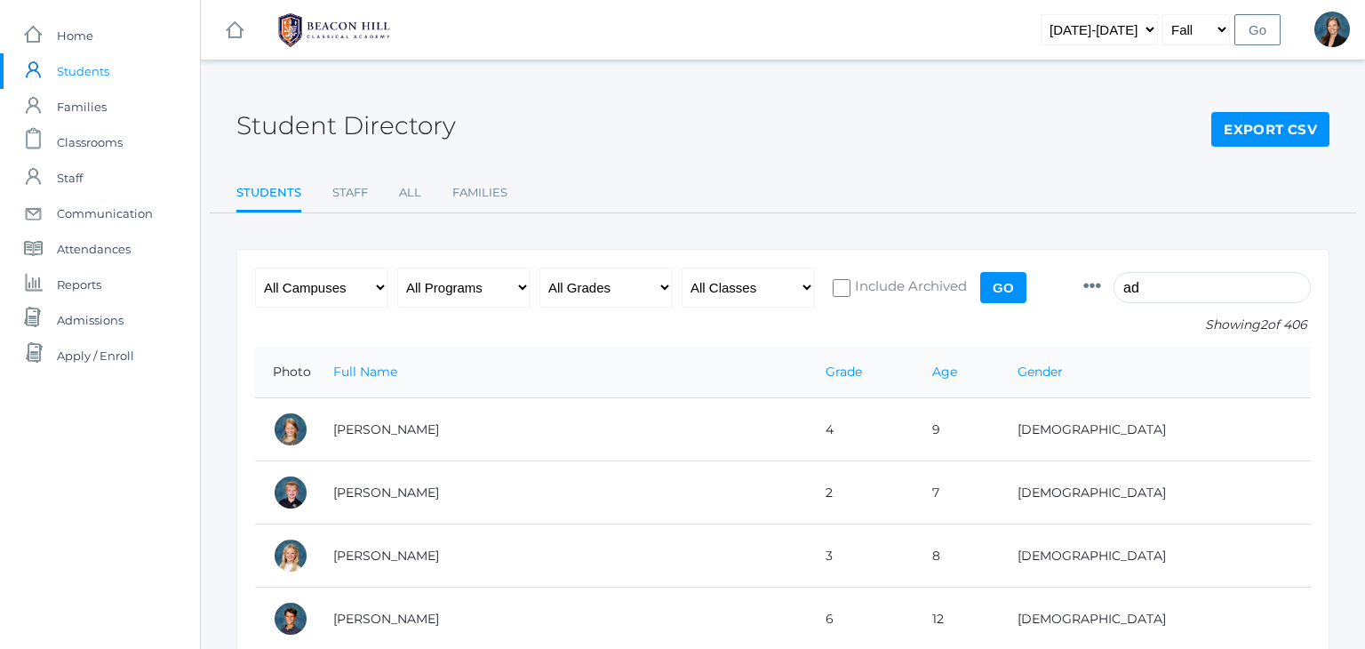
type input "a"
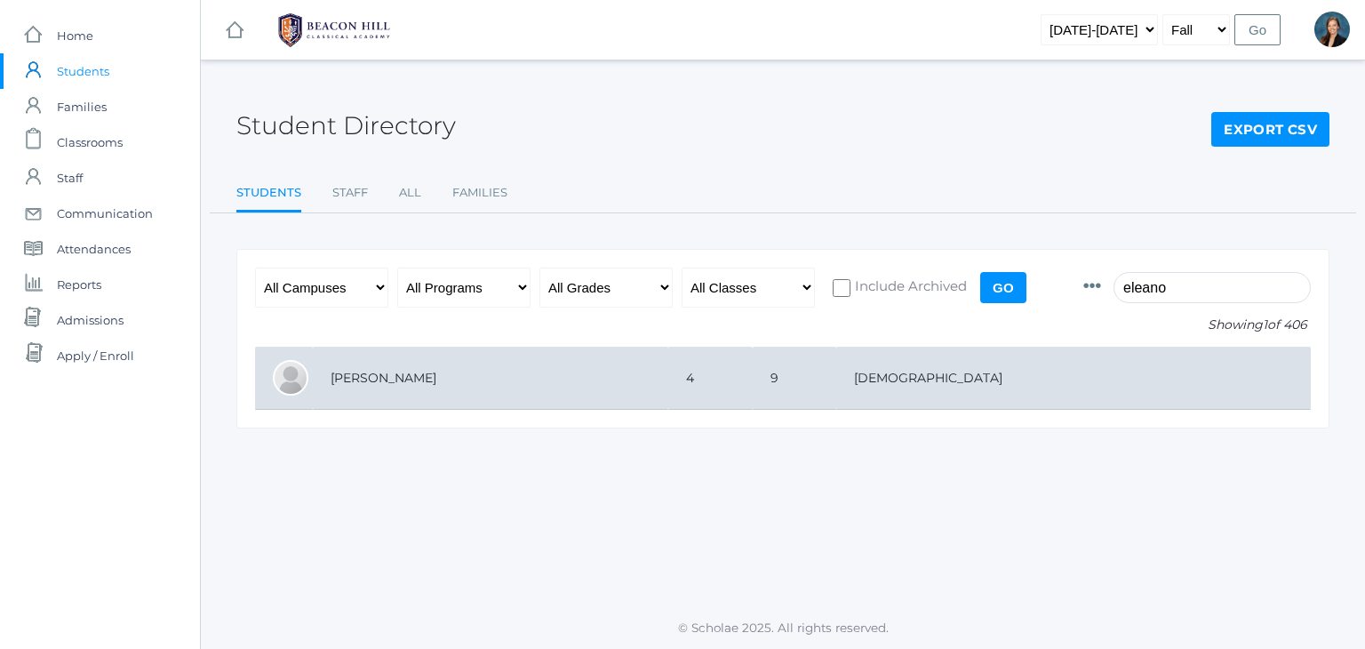
type input "eleano"
click at [668, 376] on td "[PERSON_NAME]" at bounding box center [490, 378] width 355 height 63
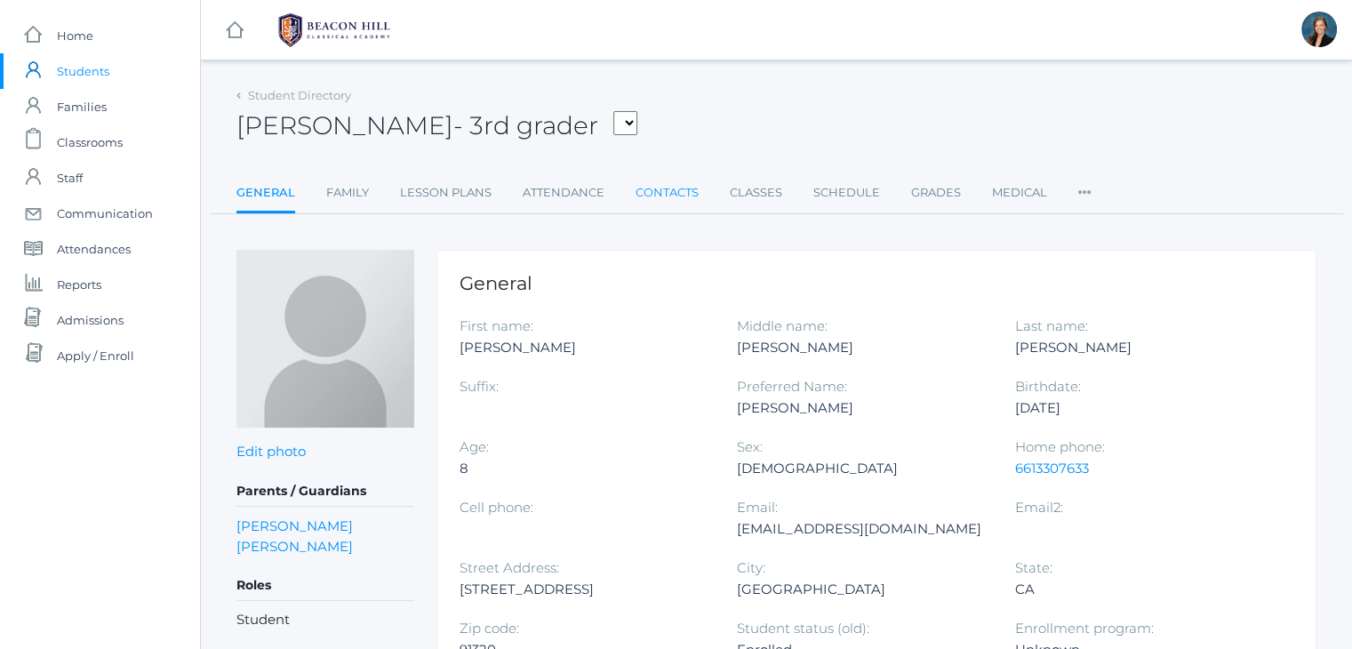
click at [661, 188] on link "Contacts" at bounding box center [666, 193] width 63 height 36
click at [663, 189] on link "Contacts" at bounding box center [666, 193] width 63 height 36
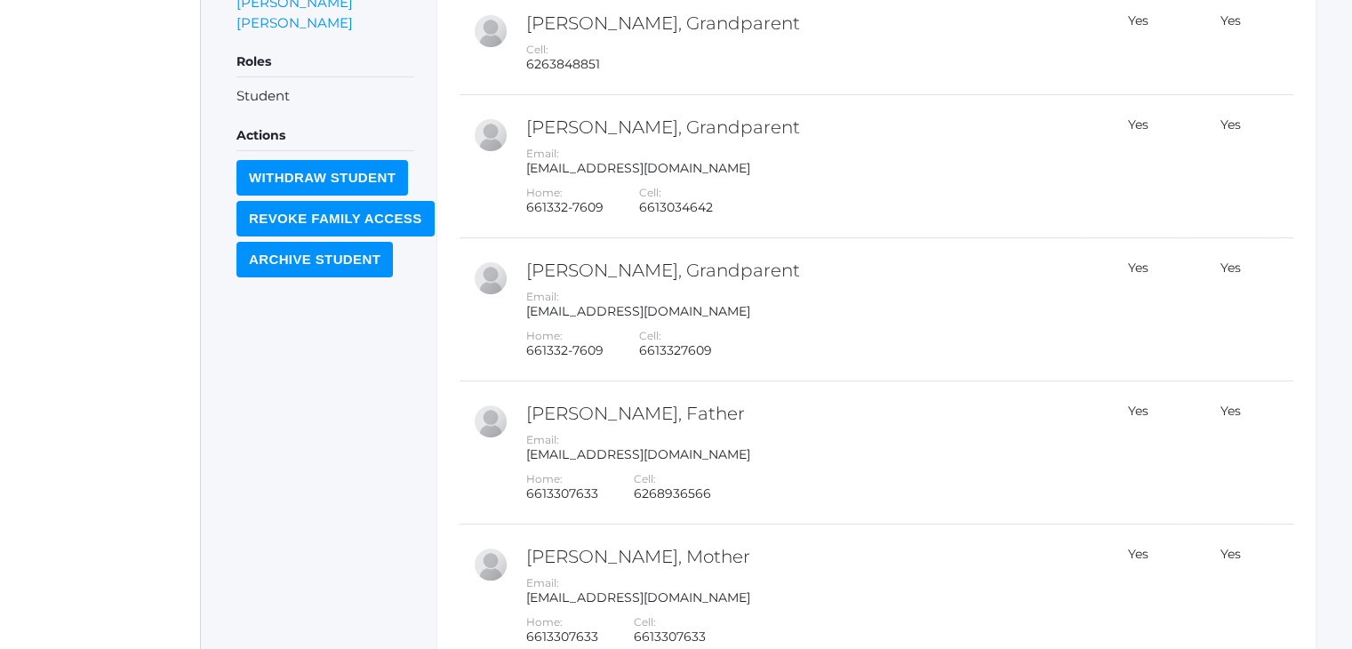
scroll to position [658, 0]
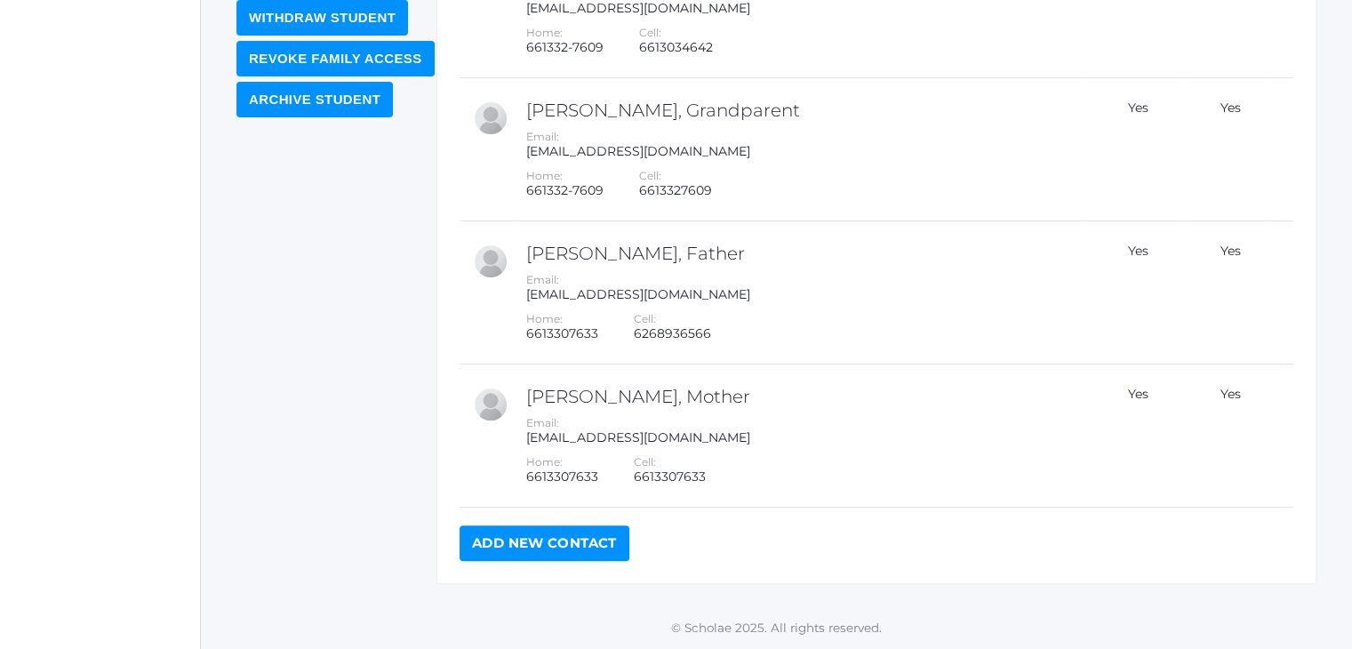
click at [579, 555] on link "Add New Contact" at bounding box center [544, 543] width 170 height 36
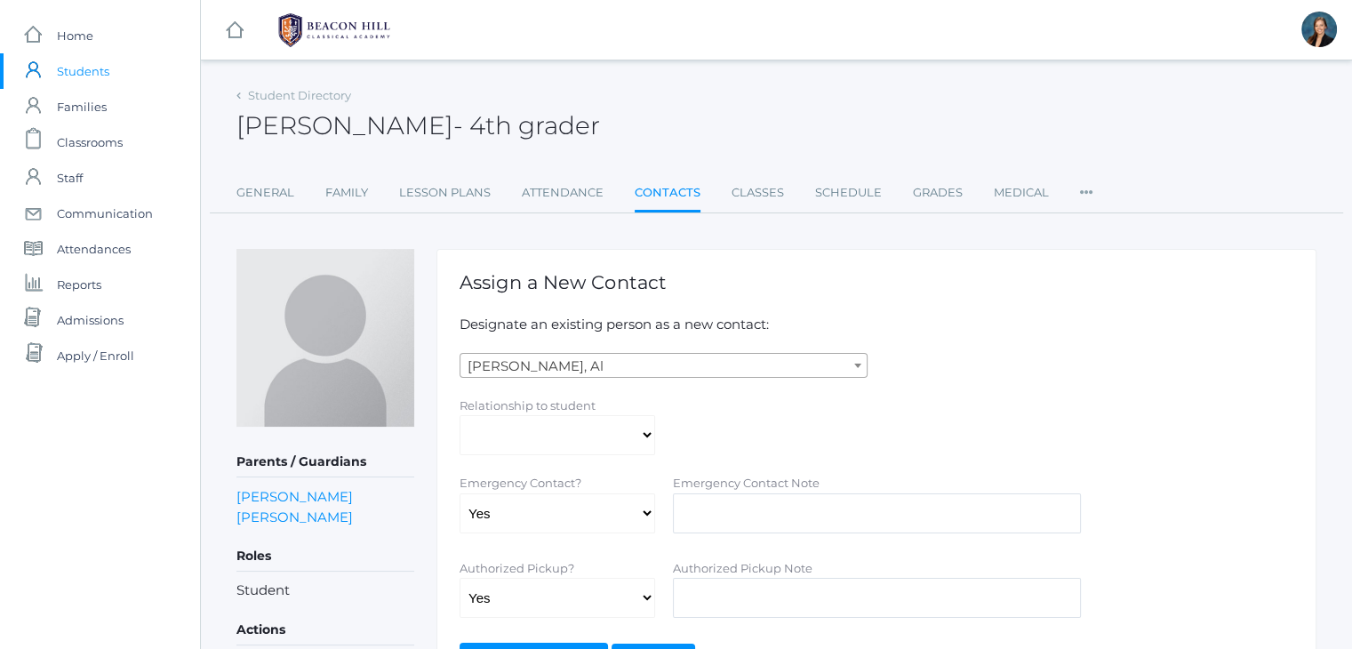
click at [511, 367] on span "Abdulla, Al" at bounding box center [663, 366] width 406 height 25
type input "Sarah San"
click at [1073, 353] on div "Abdulla, Al Abdulla, Al Abdulla, Linda Abdulla, Nina Abrea, Bibiana Abrea, Marc…" at bounding box center [876, 365] width 851 height 25
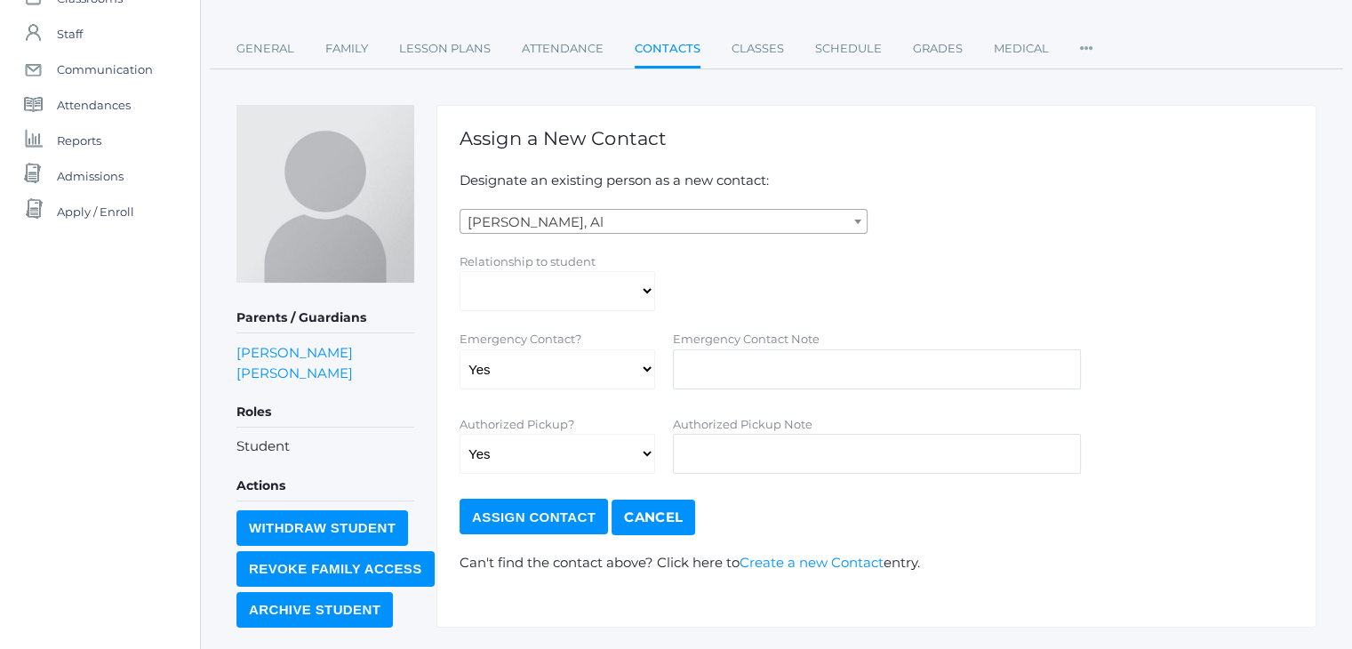
scroll to position [143, 0]
click at [826, 565] on link "Create a new Contact" at bounding box center [811, 563] width 144 height 17
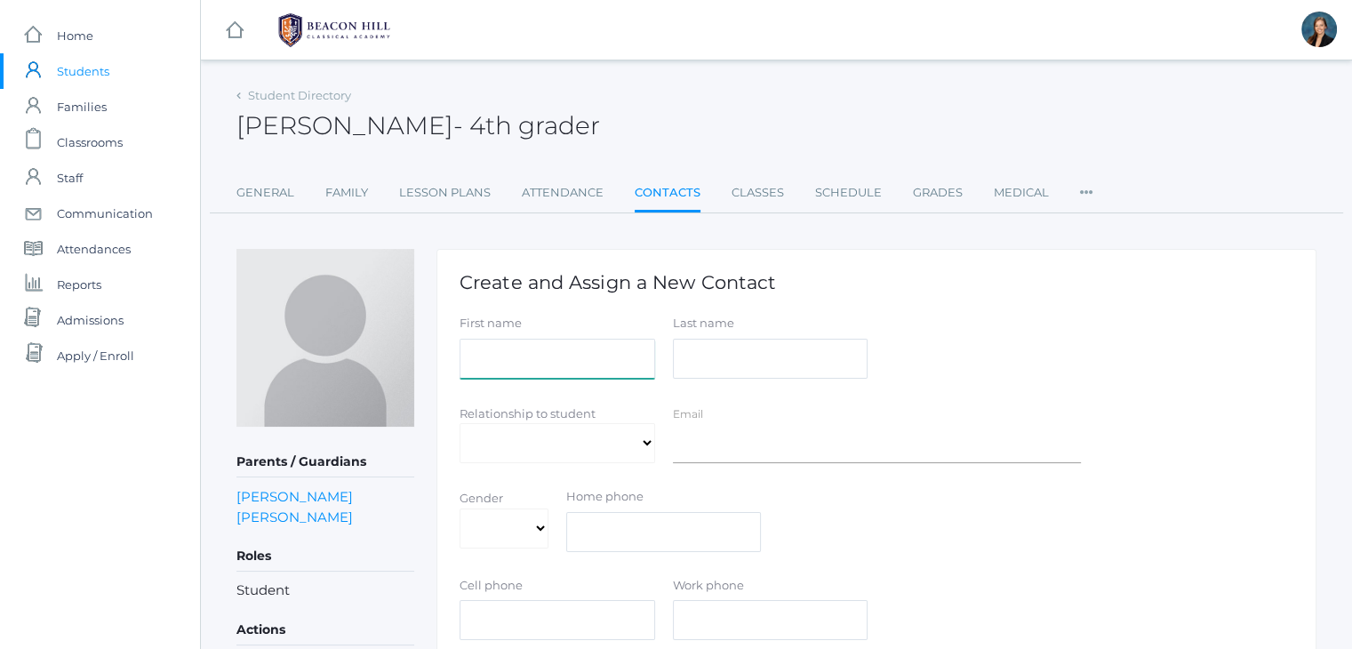
click at [529, 366] on input "First name" at bounding box center [557, 359] width 196 height 40
type input "Sarah"
click at [730, 362] on input "Last name" at bounding box center [771, 359] width 196 height 40
type input "Sanchez"
click at [583, 446] on select "Aunt Birth Mom Brother Father Friend Grandparent Guardian Mother Other Sister S…" at bounding box center [557, 443] width 196 height 40
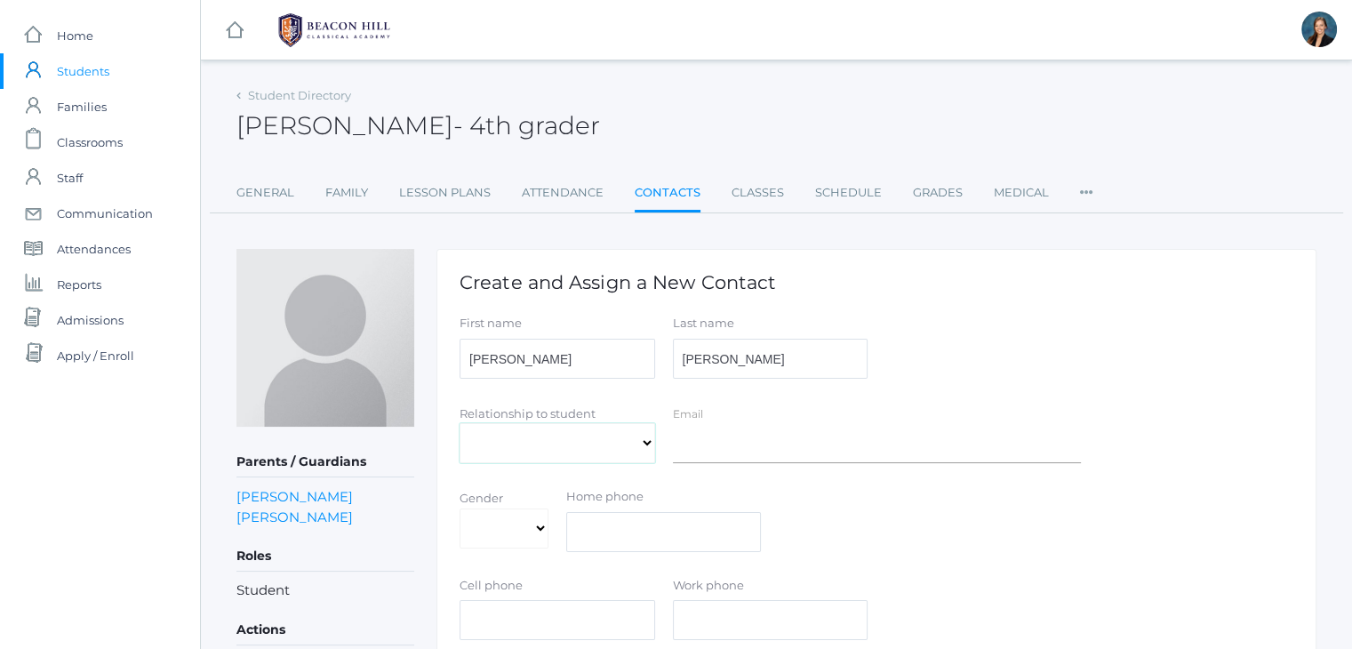
select select "Aunt"
click at [459, 423] on select "Aunt Birth Mom Brother Father Friend Grandparent Guardian Mother Other Sister S…" at bounding box center [557, 443] width 196 height 40
click at [1258, 290] on h1 "Create and Assign a New Contact" at bounding box center [876, 282] width 834 height 20
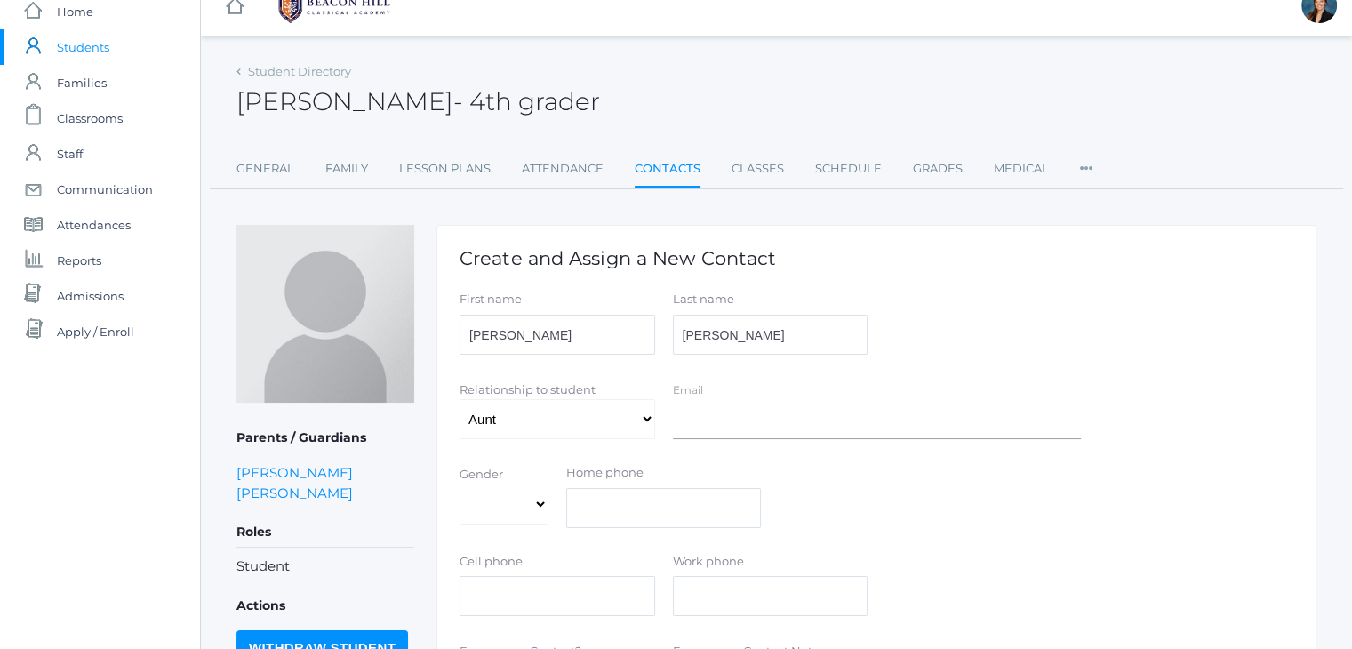
scroll to position [27, 0]
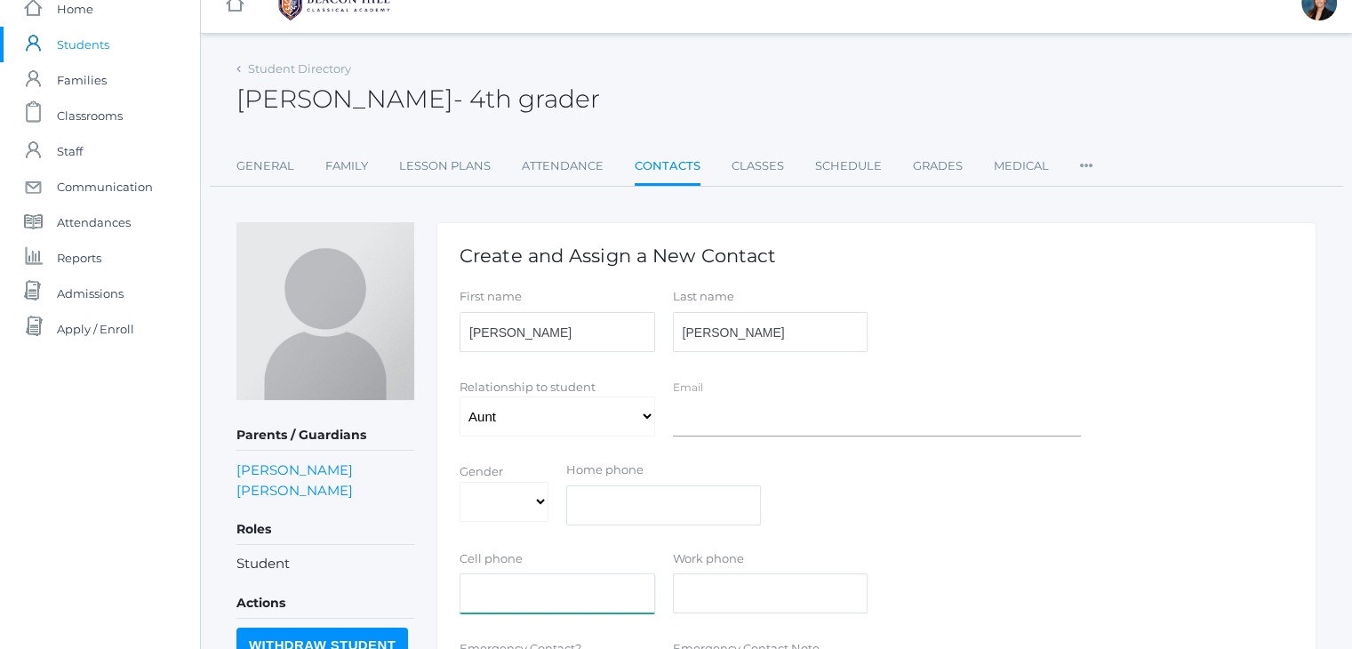
click at [579, 602] on input "text" at bounding box center [557, 593] width 196 height 40
paste input "6617474999"
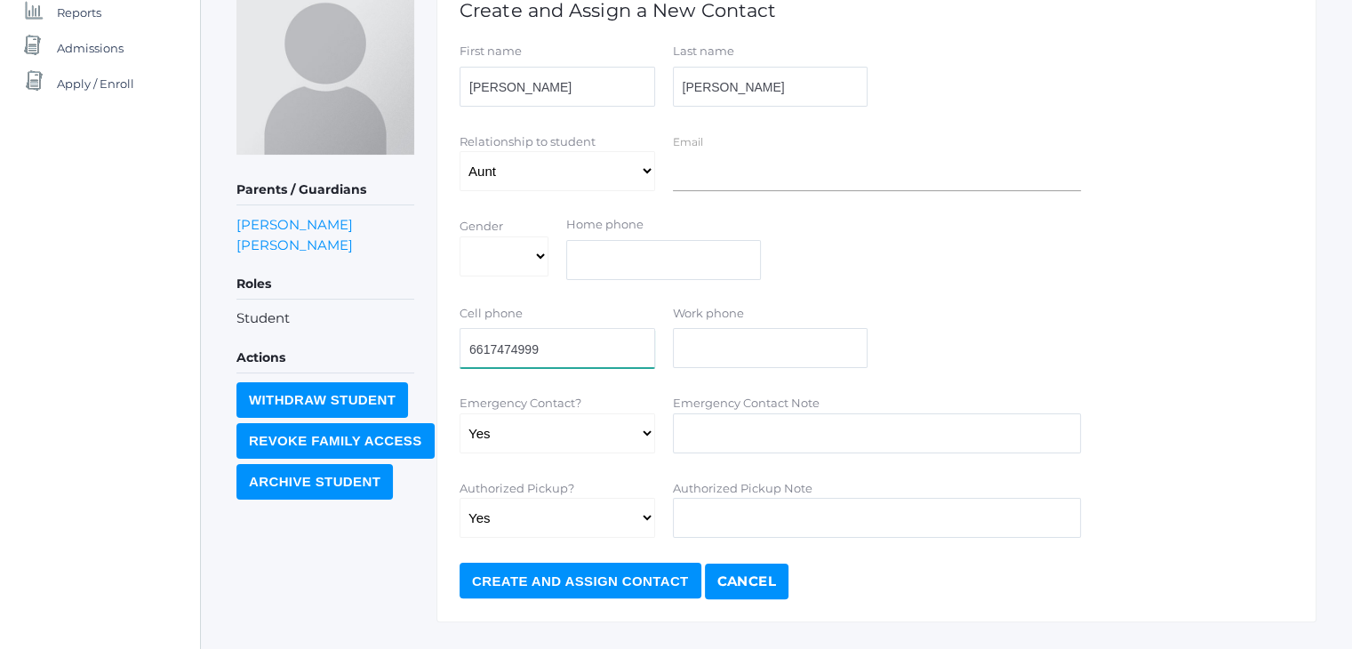
scroll to position [309, 0]
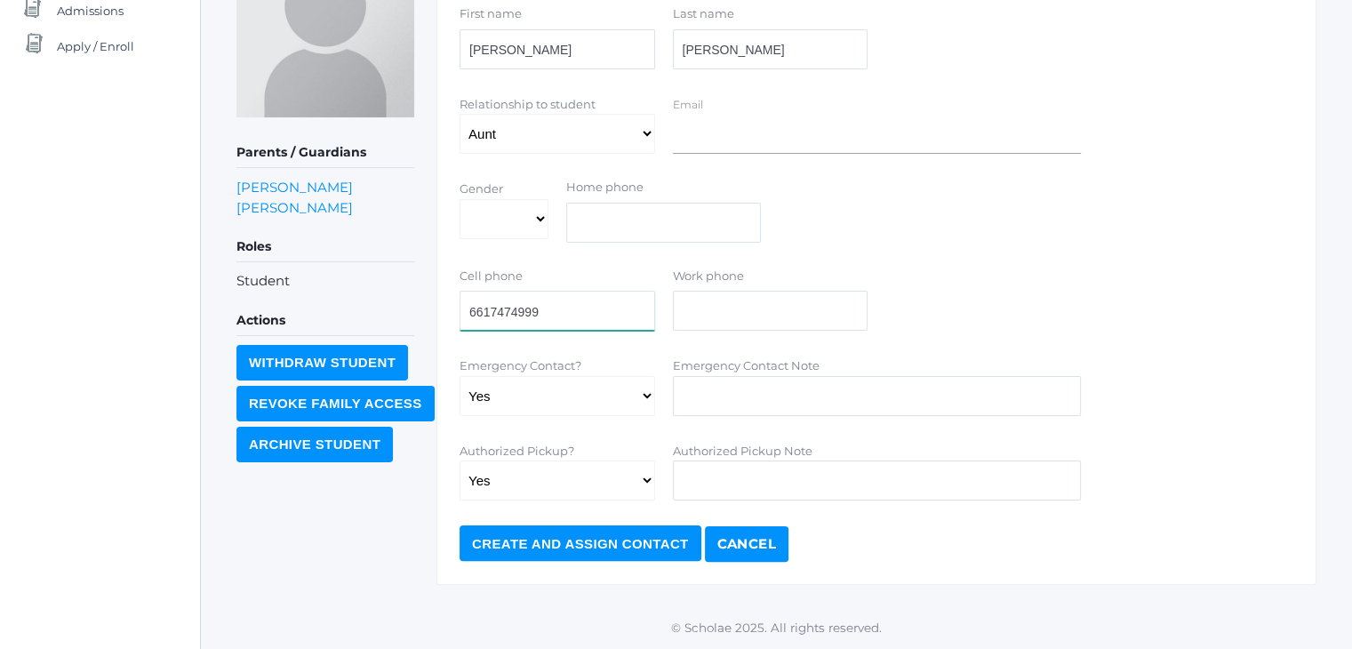
type input "6617474999"
click at [783, 391] on input "Emergency Contact Note" at bounding box center [877, 396] width 408 height 40
type input "S"
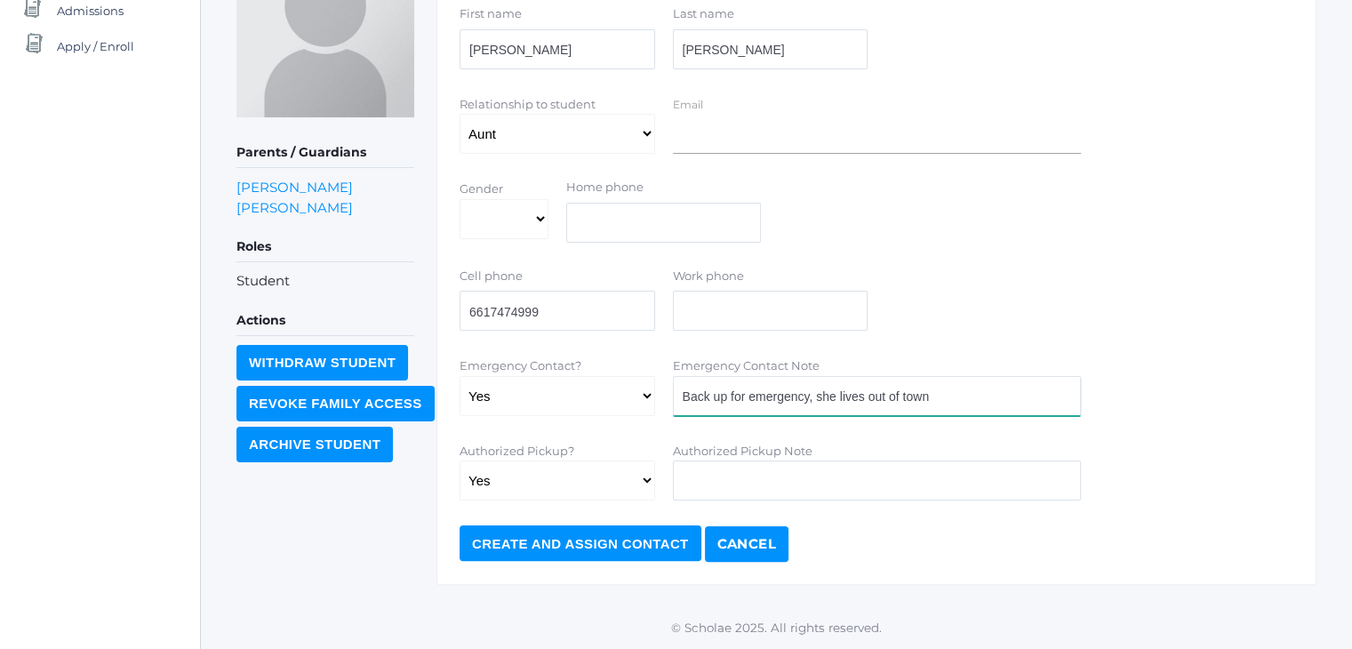
click at [804, 396] on input "Back up for emergency, she lives out of town" at bounding box center [877, 396] width 408 height 40
type input "Back up for emergency contact, she lives out of town"
click at [566, 541] on input "Create and Assign Contact" at bounding box center [580, 543] width 242 height 36
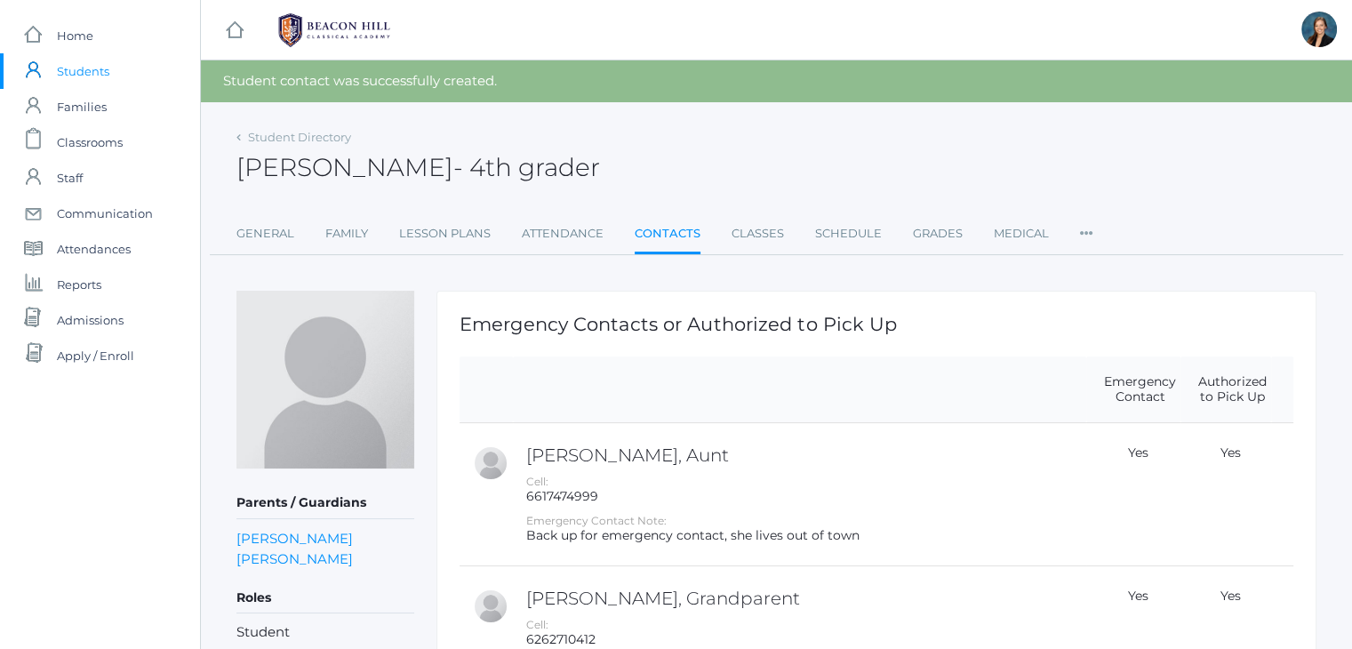
click at [856, 154] on div "[PERSON_NAME] - 4th grader [PERSON_NAME] 4th grader" at bounding box center [776, 157] width 1080 height 66
click at [834, 137] on div "[PERSON_NAME] - 4th grader [PERSON_NAME] 4th grader" at bounding box center [776, 157] width 1080 height 66
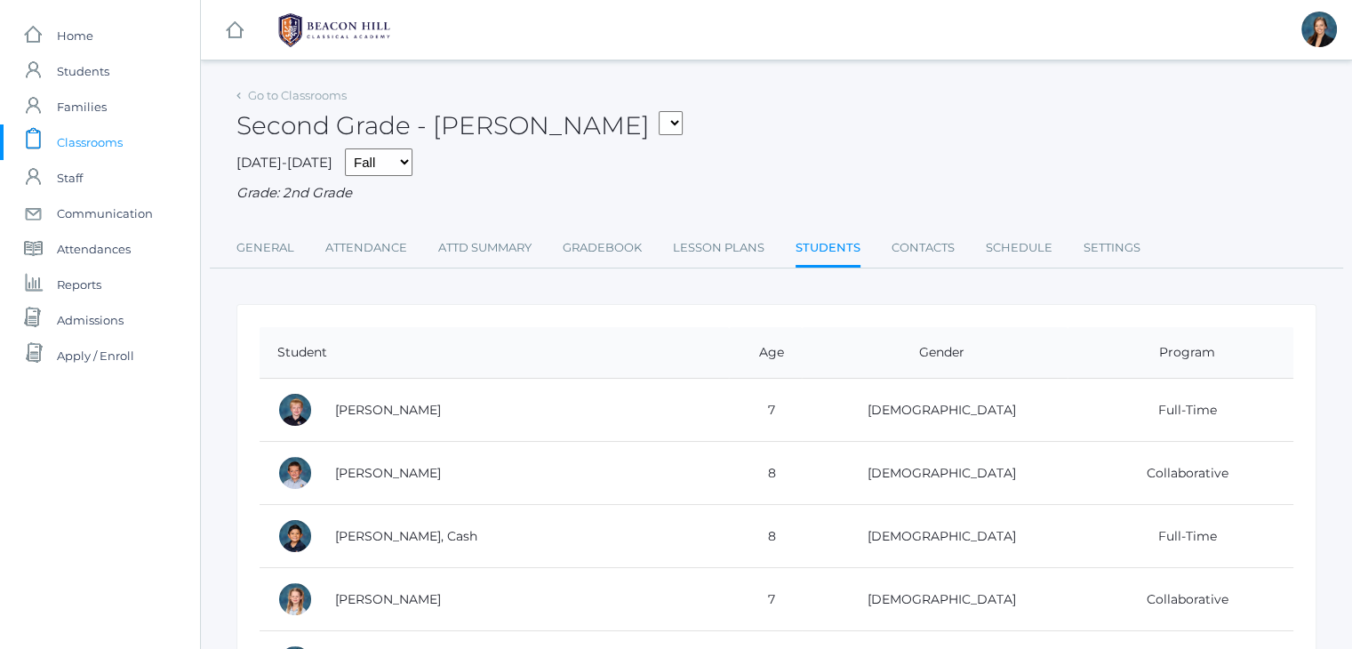
click at [696, 140] on div "Second Grade - [PERSON_NAME] 01LA - First Grade [PERSON_NAME] 05LATIN - Latin 5…" at bounding box center [776, 116] width 1080 height 66
click at [650, 124] on div "Second Grade - [PERSON_NAME] 01LA - First Grade [PERSON_NAME] 05LATIN - Latin 5…" at bounding box center [776, 116] width 1080 height 66
click at [89, 69] on span "Students" at bounding box center [83, 71] width 52 height 36
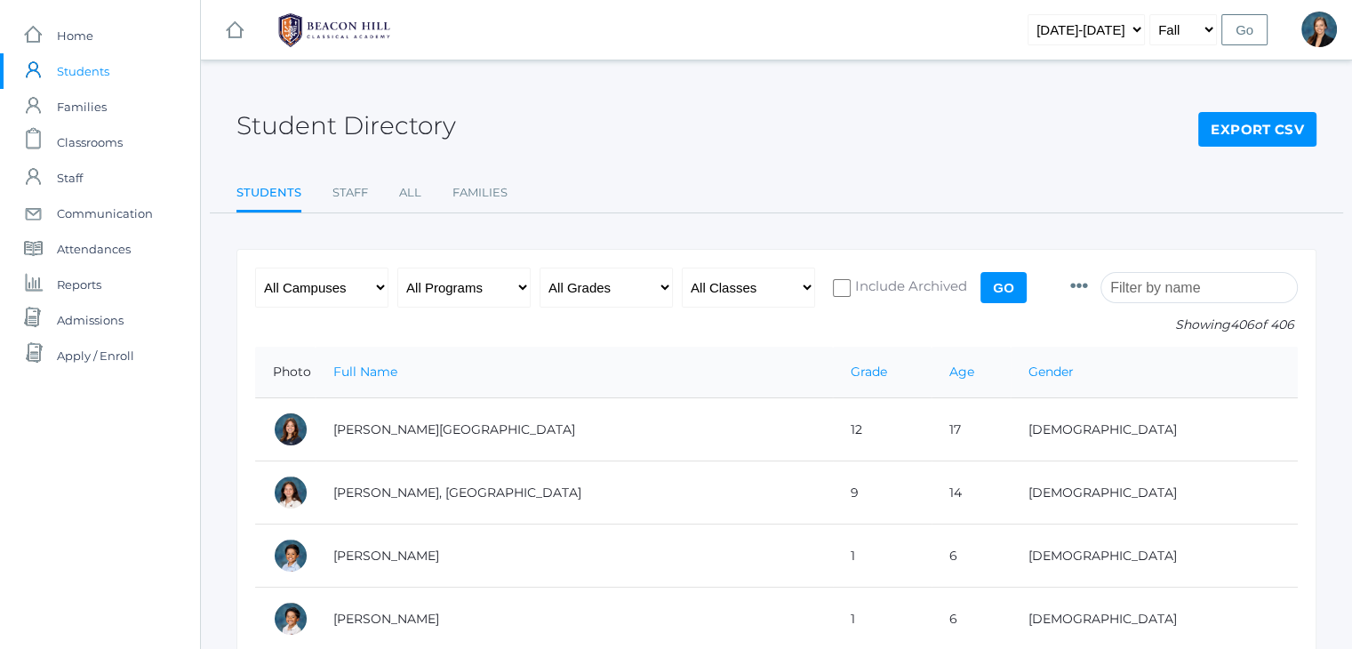
click at [639, 112] on div "Student Directory Export CSV" at bounding box center [776, 116] width 1080 height 66
click at [1155, 288] on input "search" at bounding box center [1198, 287] width 197 height 31
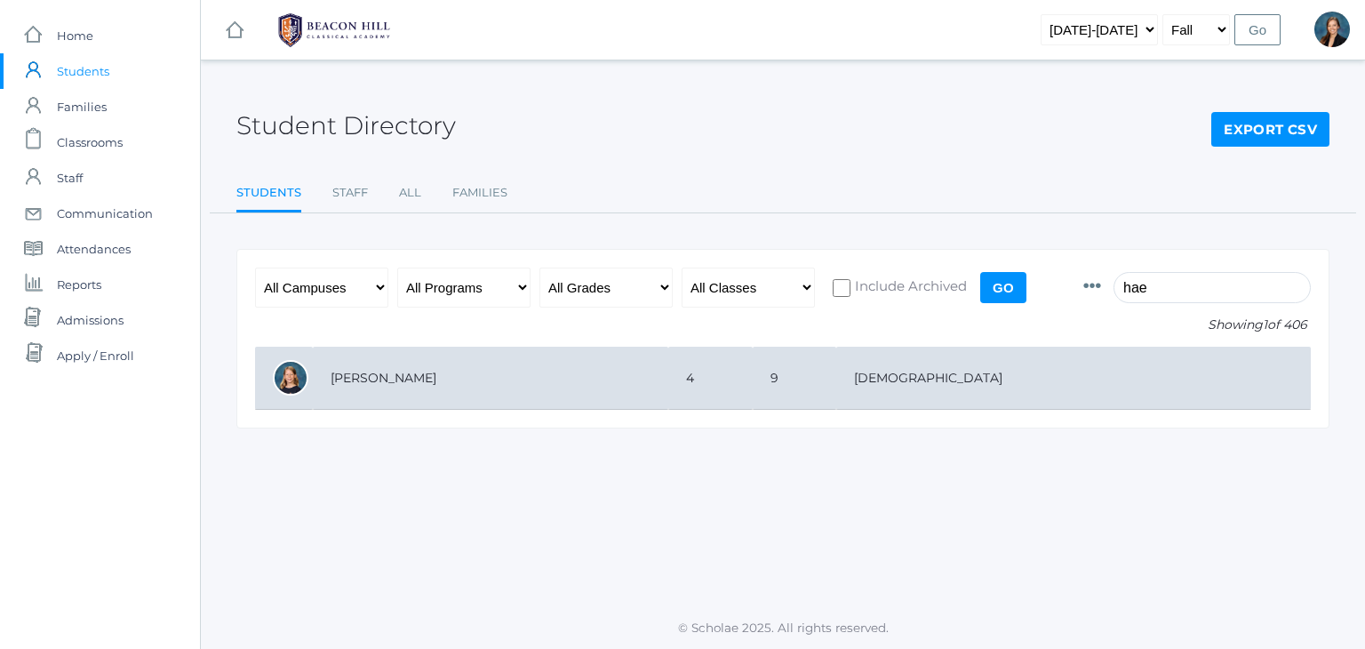
type input "hae"
click at [444, 370] on td "[PERSON_NAME]" at bounding box center [490, 378] width 355 height 63
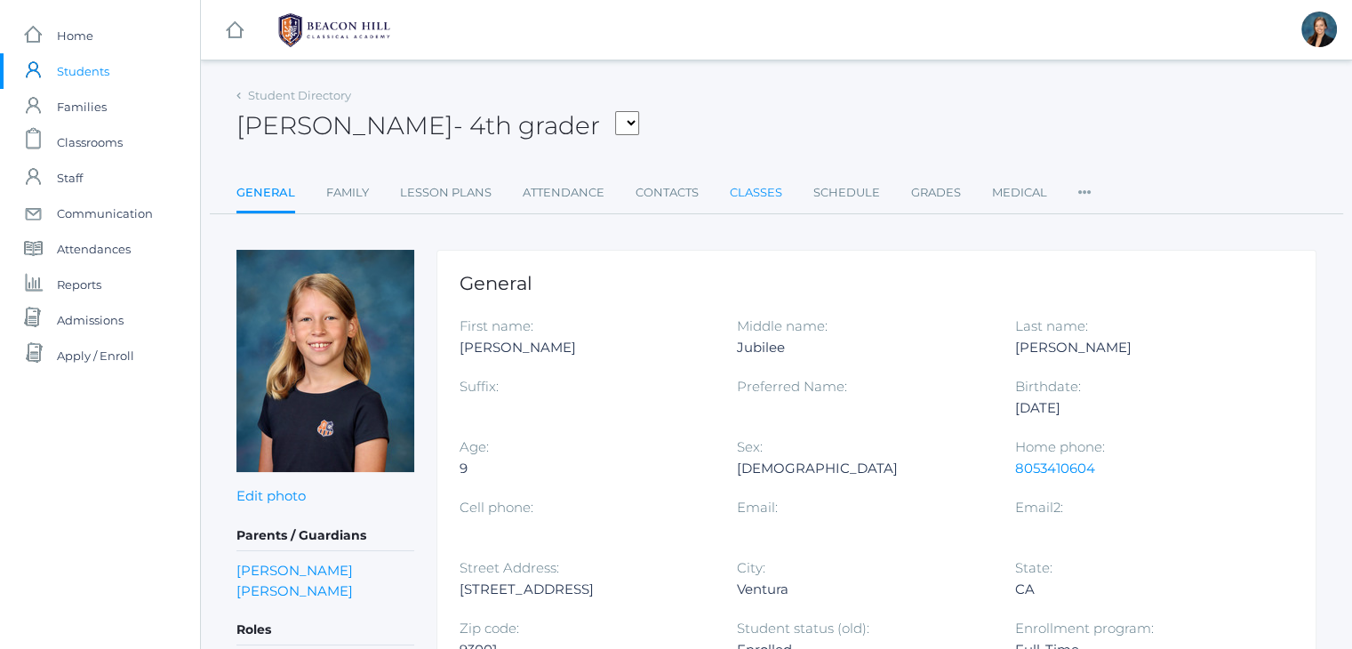
click at [756, 191] on link "Classes" at bounding box center [756, 193] width 52 height 36
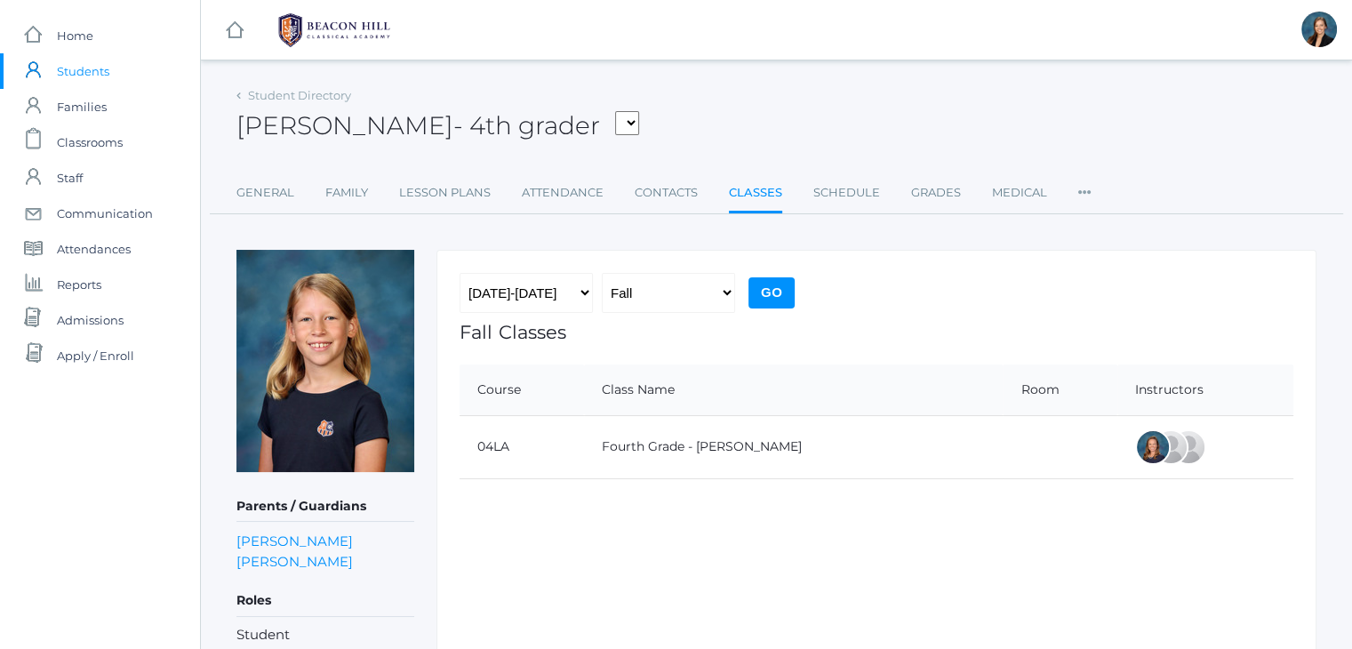
click at [755, 118] on div "[PERSON_NAME] - 4th grader [PERSON_NAME], [PERSON_NAME], [PERSON_NAME], [PERSON…" at bounding box center [776, 116] width 1080 height 66
